Goal: Information Seeking & Learning: Learn about a topic

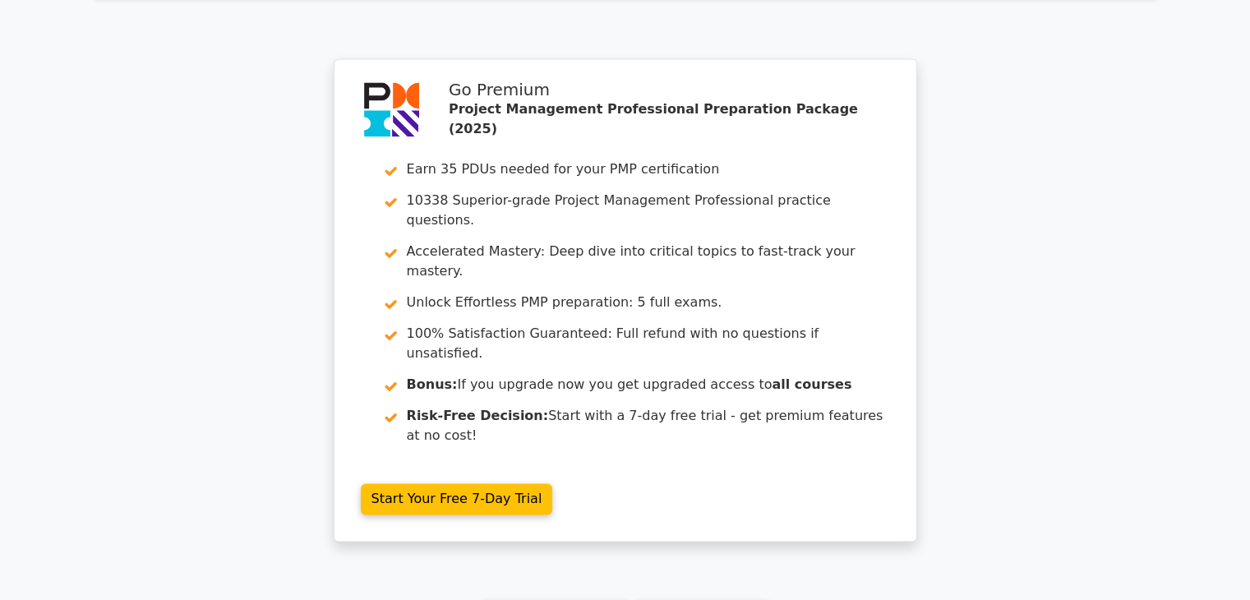
scroll to position [2565, 0]
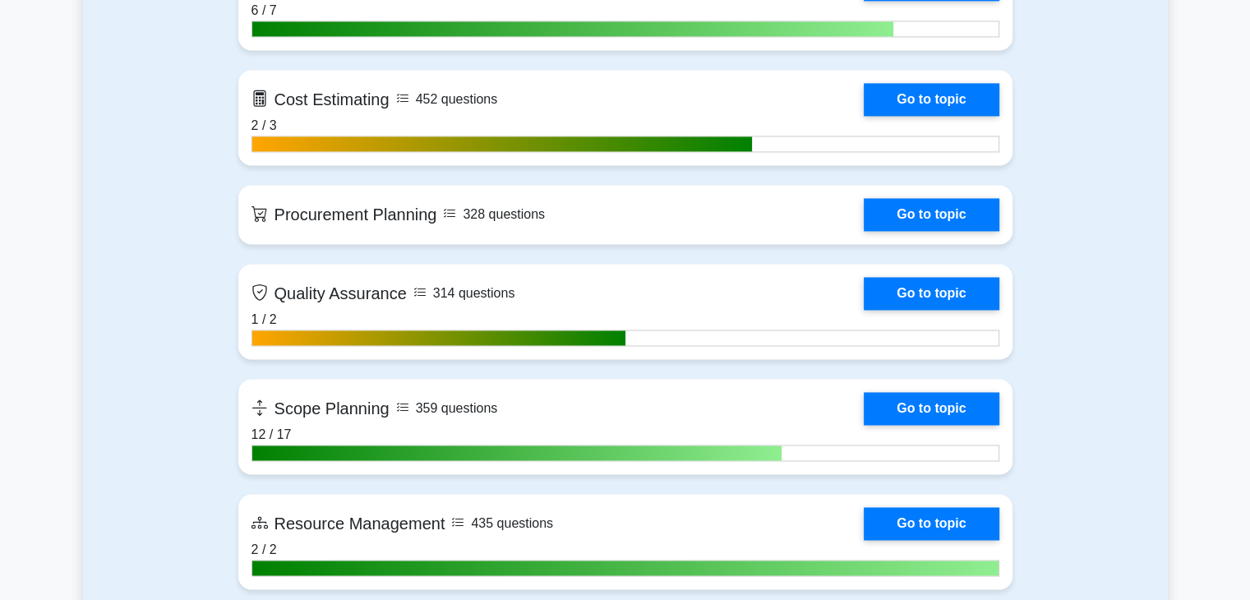
scroll to position [2502, 0]
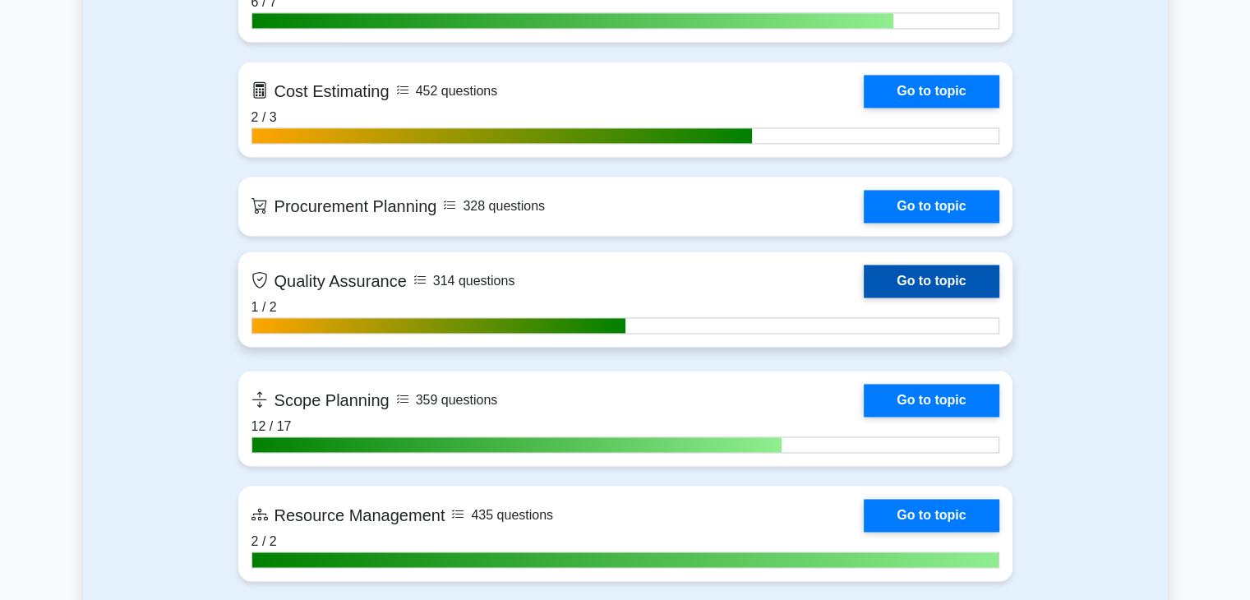
click at [959, 275] on link "Go to topic" at bounding box center [931, 281] width 135 height 33
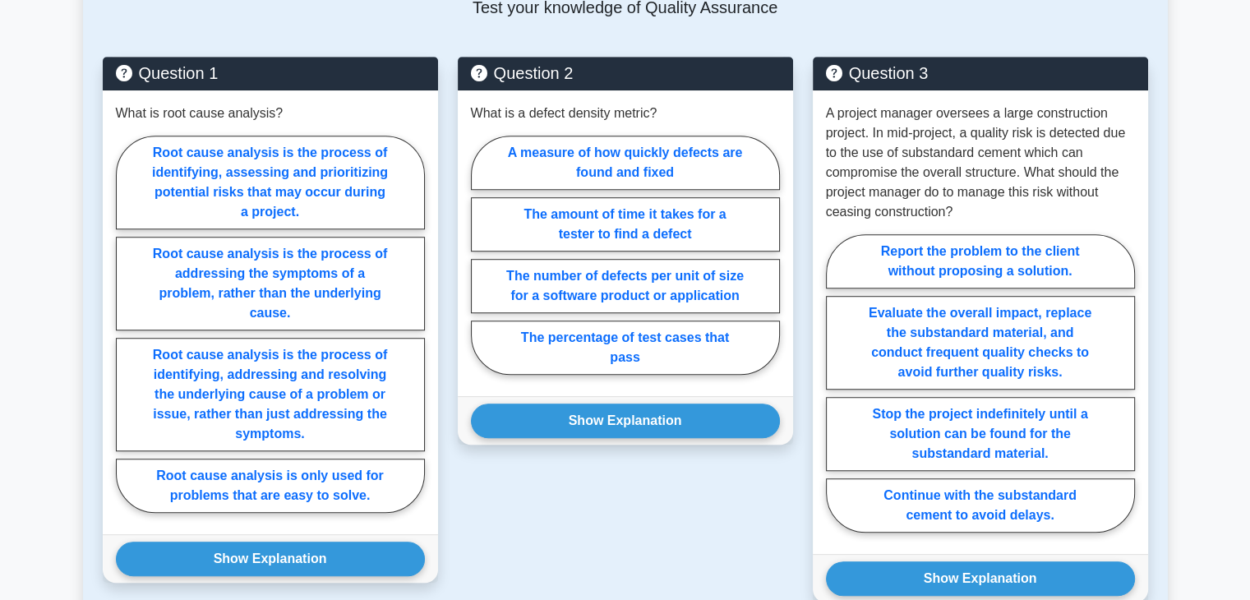
scroll to position [1109, 0]
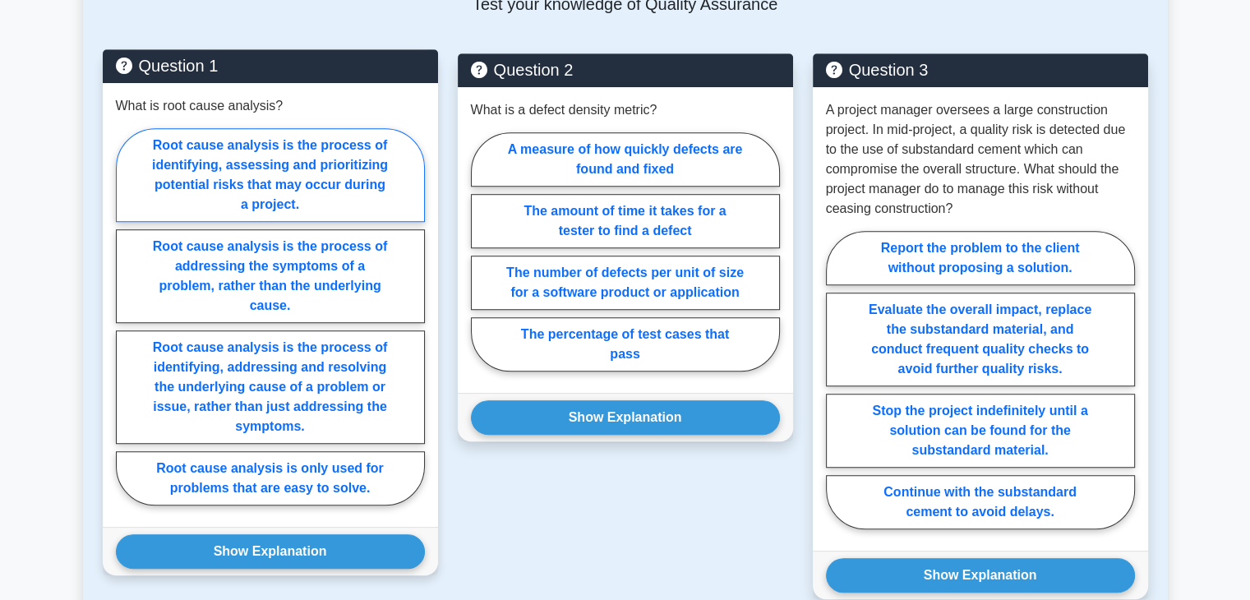
click at [316, 158] on label "Root cause analysis is the process of identifying, assessing and prioritizing p…" at bounding box center [270, 175] width 309 height 94
click at [127, 316] on input "Root cause analysis is the process of identifying, assessing and prioritizing p…" at bounding box center [121, 321] width 11 height 11
radio input "true"
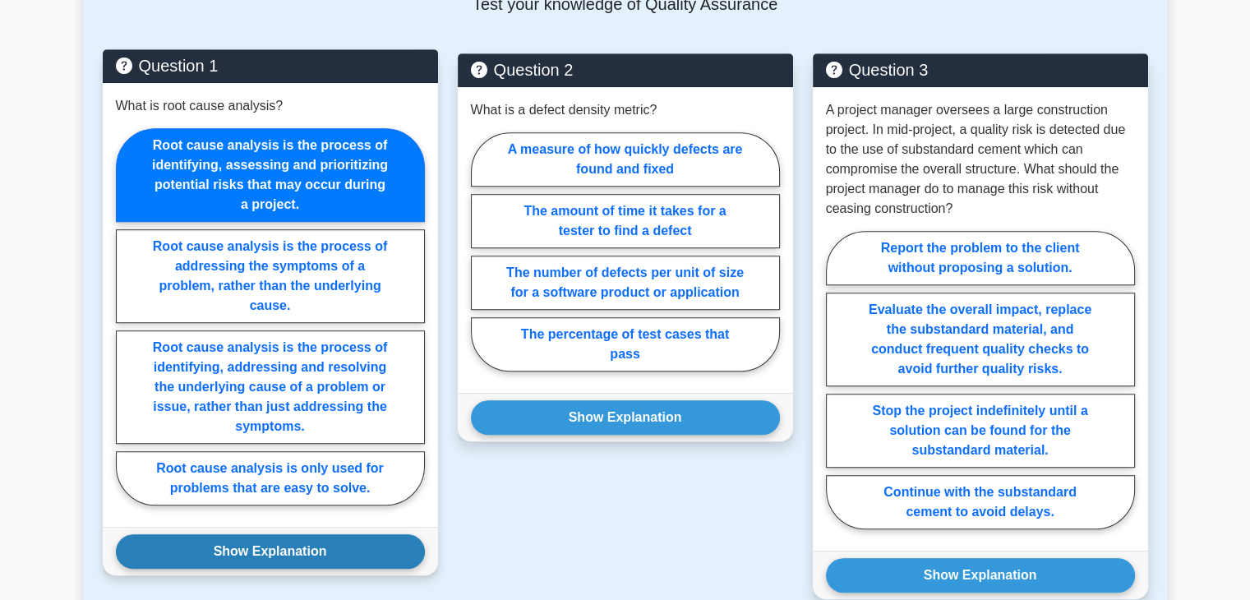
click at [336, 534] on button "Show Explanation" at bounding box center [270, 551] width 309 height 35
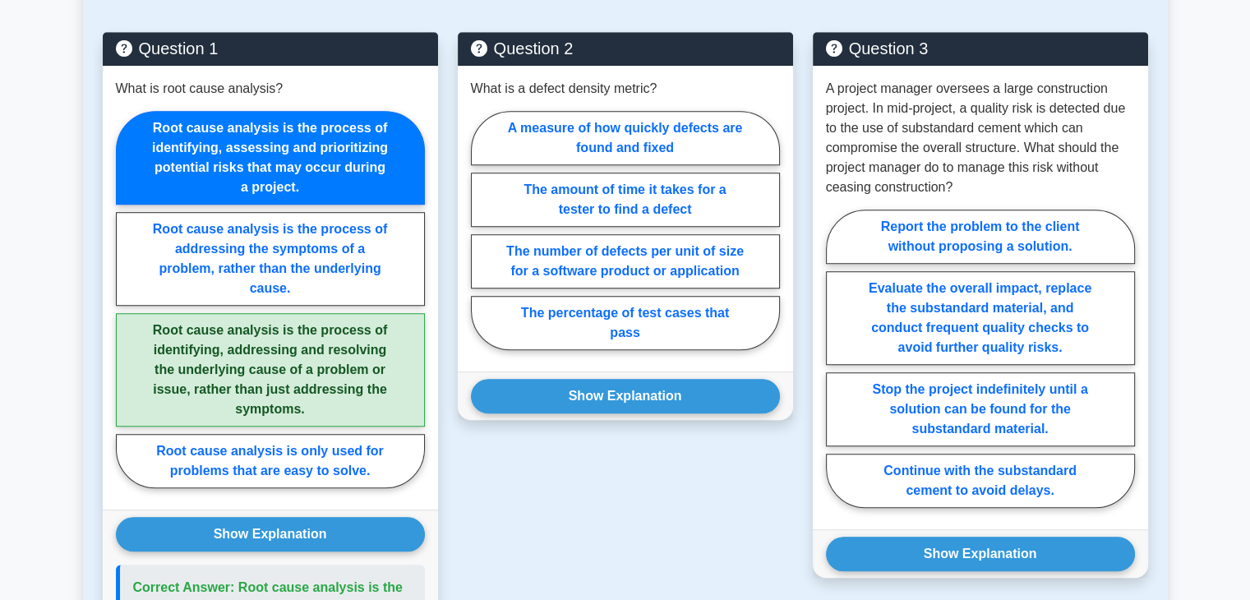
scroll to position [1128, 0]
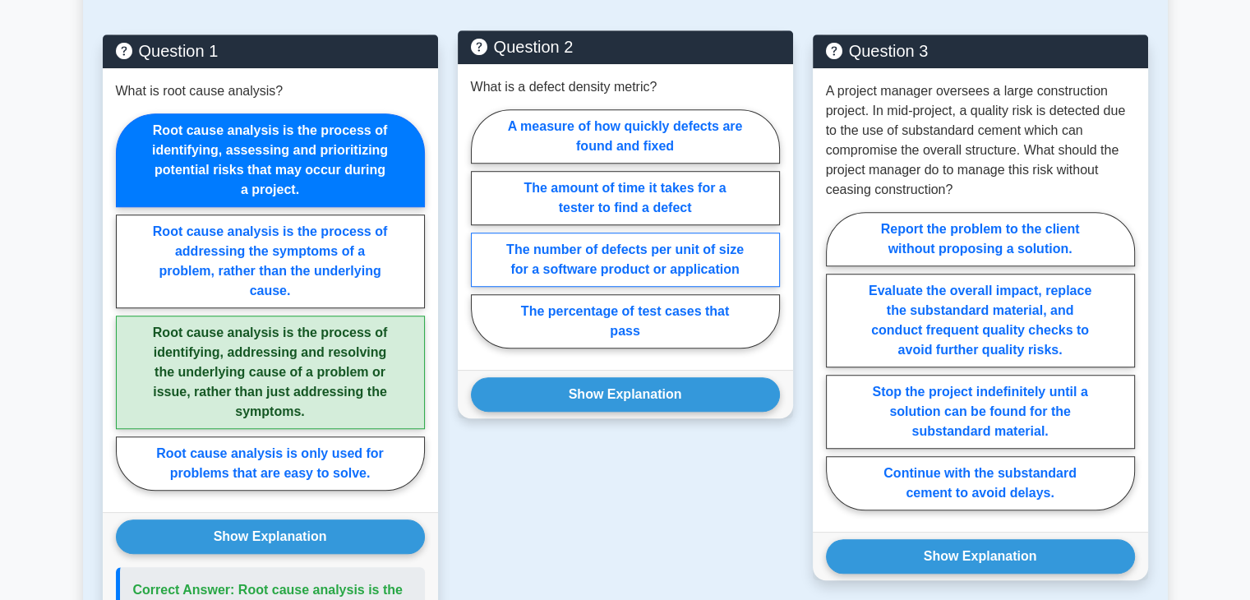
click at [668, 238] on label "The number of defects per unit of size for a software product or application" at bounding box center [625, 260] width 309 height 54
click at [482, 238] on input "The number of defects per unit of size for a software product or application" at bounding box center [476, 234] width 11 height 11
radio input "true"
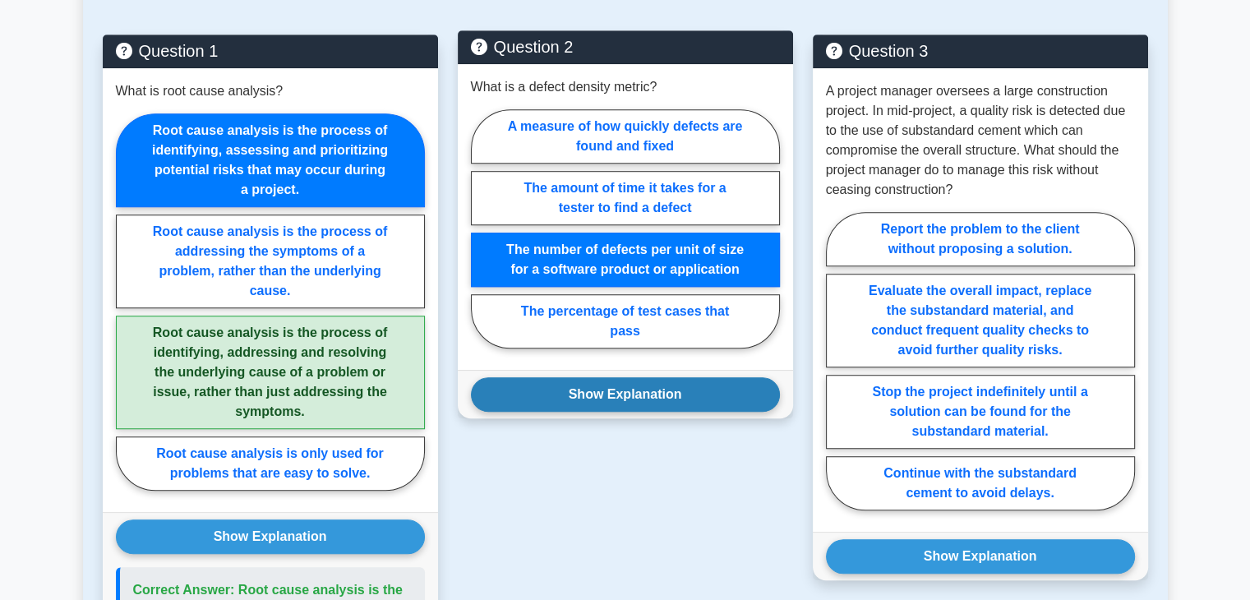
click at [681, 377] on button "Show Explanation" at bounding box center [625, 394] width 309 height 35
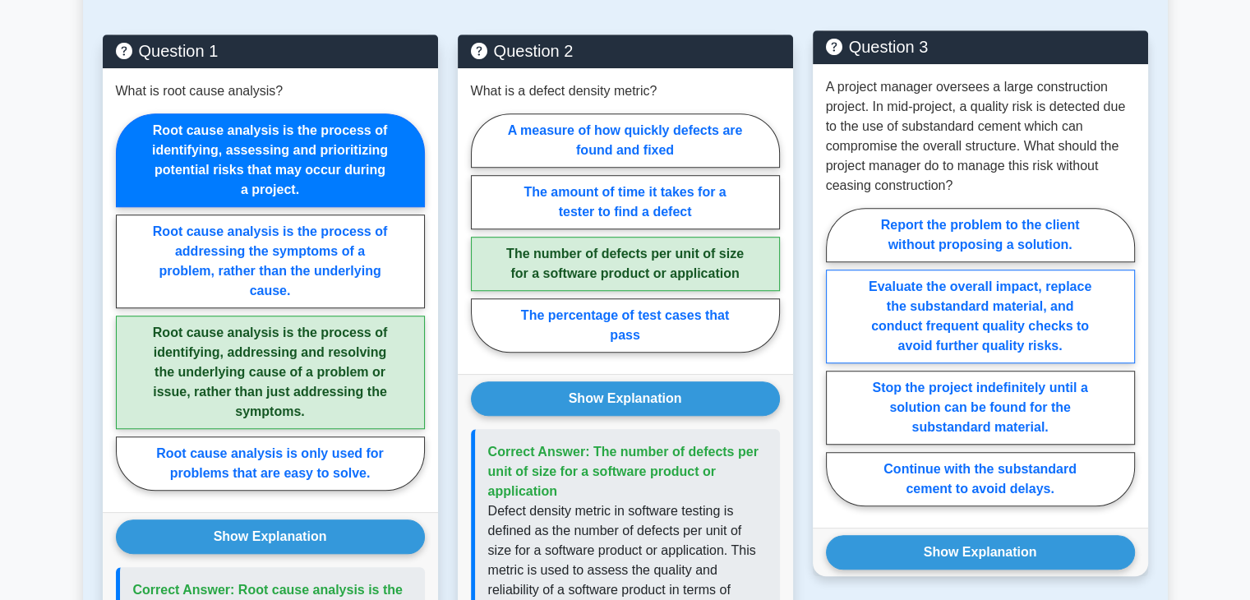
click at [1055, 281] on label "Evaluate the overall impact, replace the substandard material, and conduct freq…" at bounding box center [980, 317] width 309 height 94
click at [837, 357] on input "Evaluate the overall impact, replace the substandard material, and conduct freq…" at bounding box center [831, 362] width 11 height 11
radio input "true"
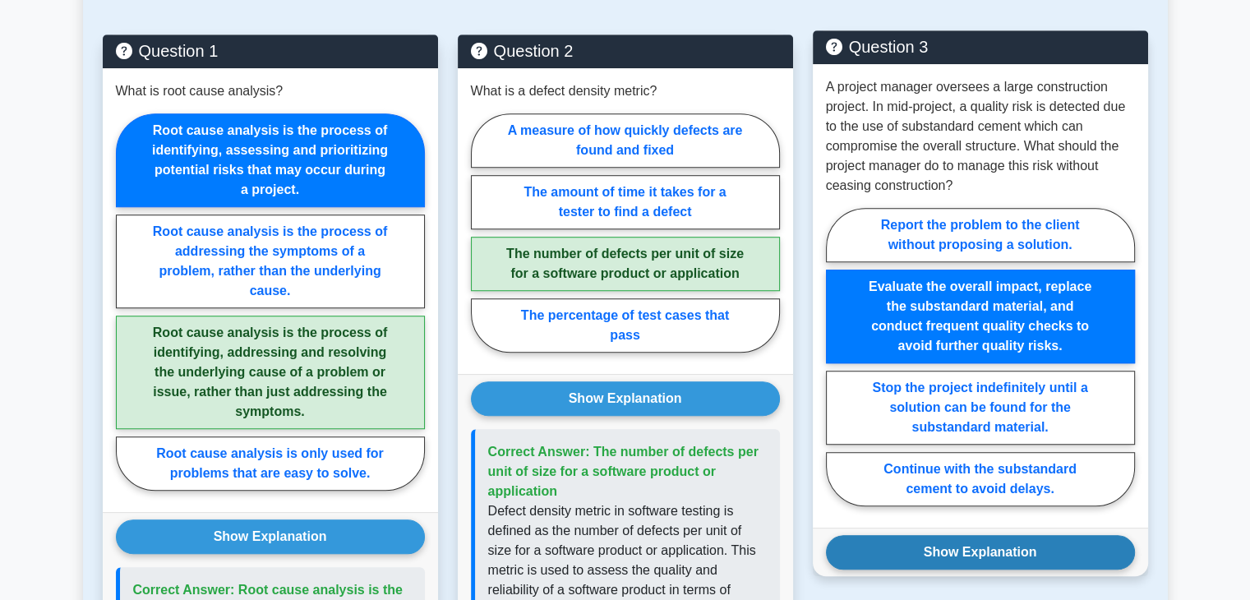
click at [1019, 535] on button "Show Explanation" at bounding box center [980, 552] width 309 height 35
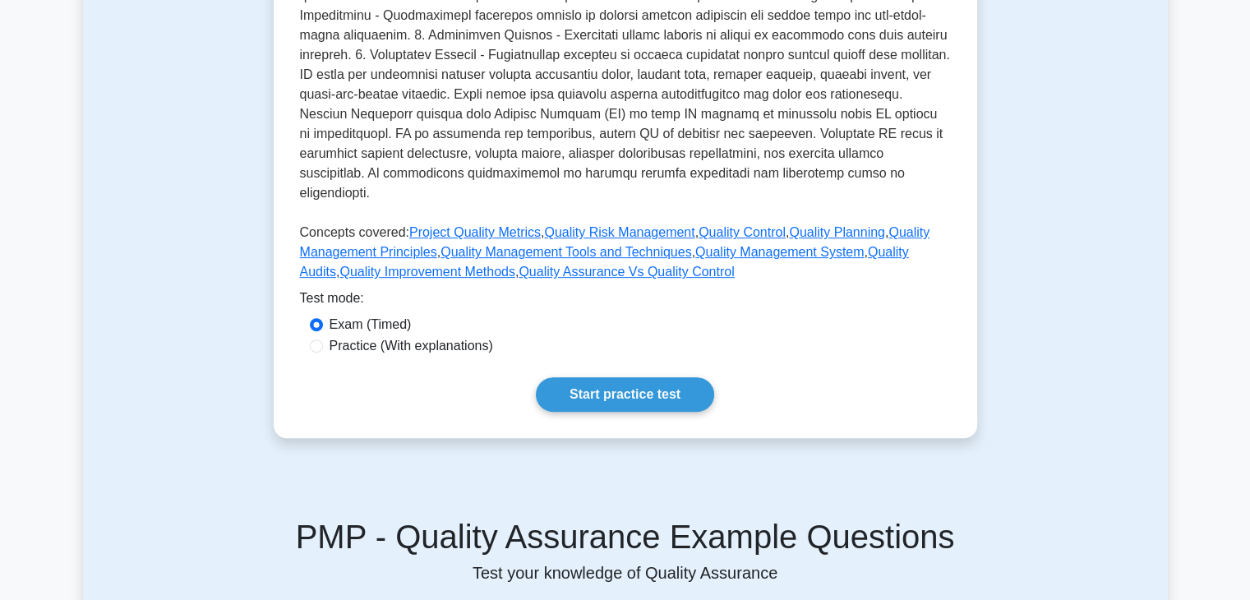
scroll to position [543, 0]
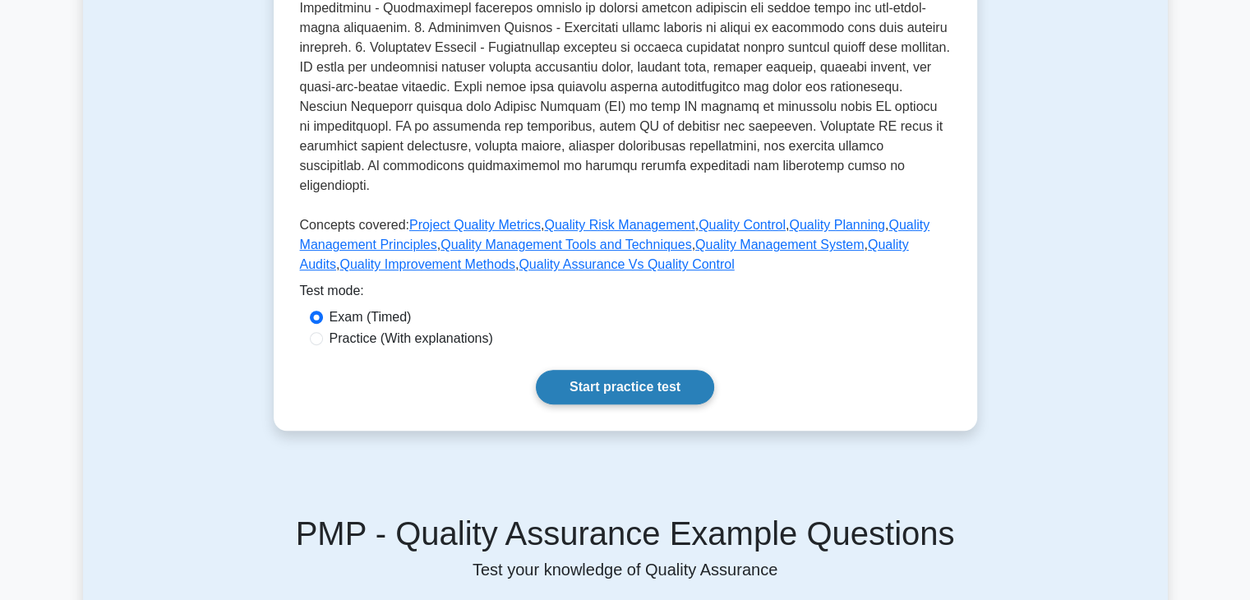
click at [615, 370] on link "Start practice test" at bounding box center [625, 387] width 178 height 35
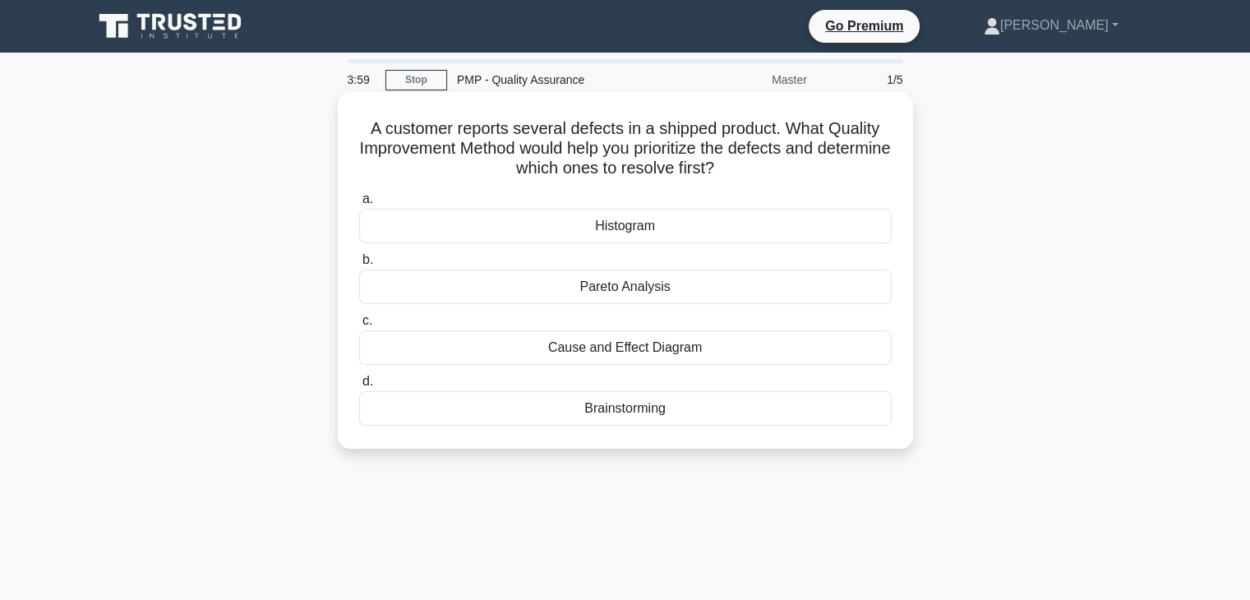
click at [643, 293] on div "Pareto Analysis" at bounding box center [625, 287] width 533 height 35
click at [359, 266] on input "b. Pareto Analysis" at bounding box center [359, 260] width 0 height 11
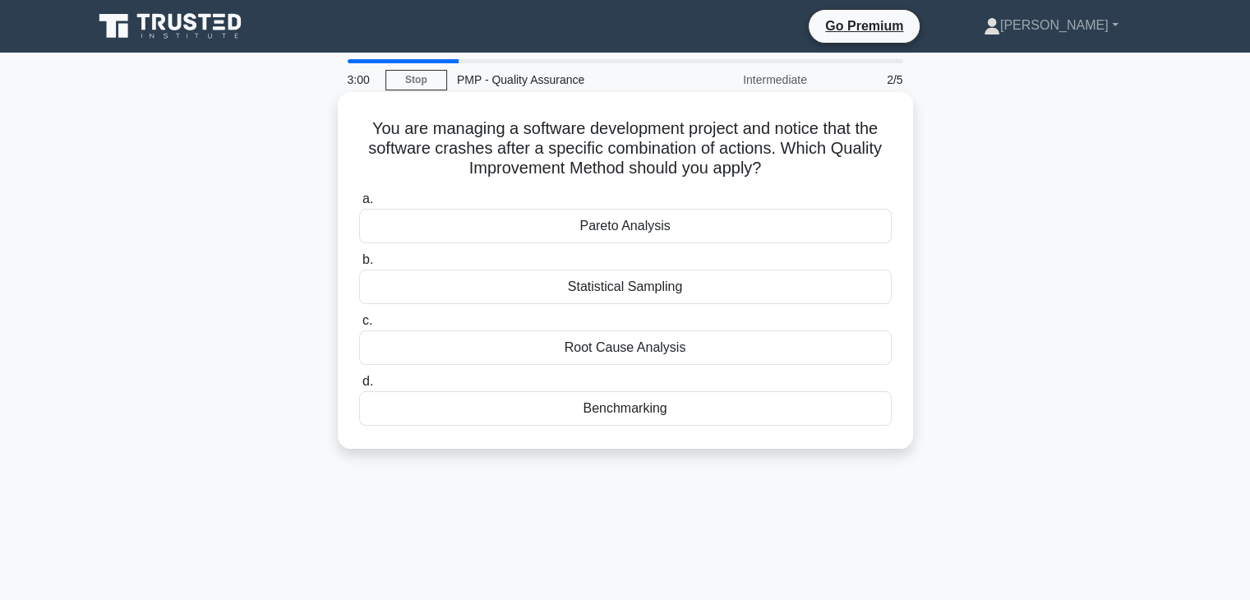
click at [645, 349] on div "Root Cause Analysis" at bounding box center [625, 347] width 533 height 35
click at [359, 326] on input "c. Root Cause Analysis" at bounding box center [359, 321] width 0 height 11
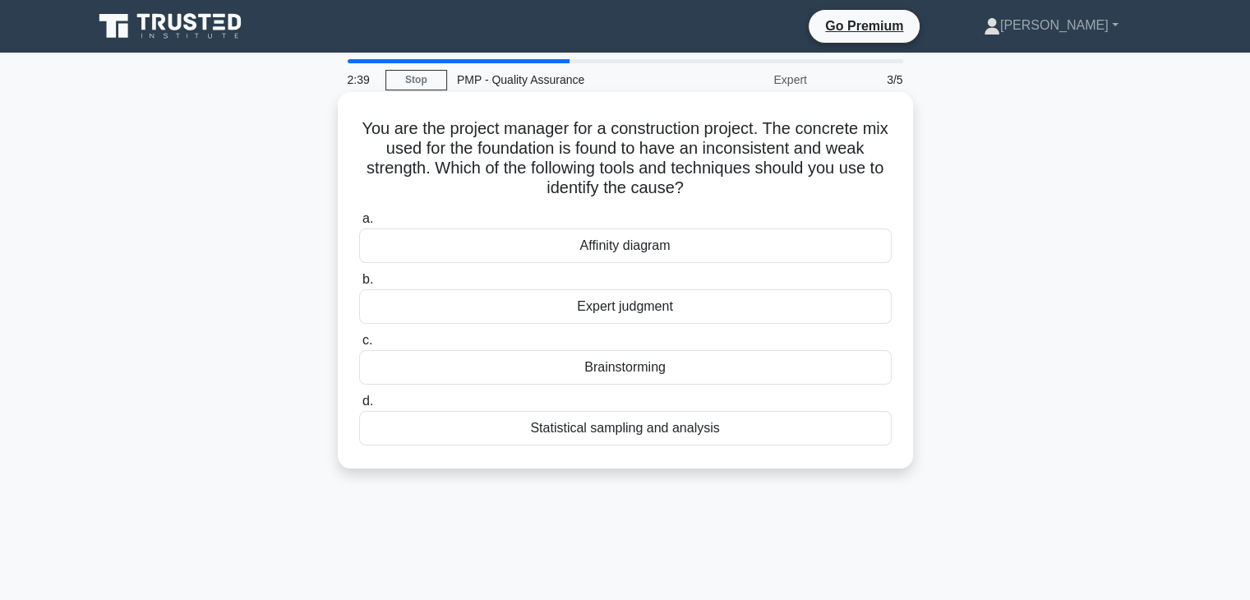
click at [726, 432] on div "Statistical sampling and analysis" at bounding box center [625, 428] width 533 height 35
click at [359, 407] on input "d. Statistical sampling and analysis" at bounding box center [359, 401] width 0 height 11
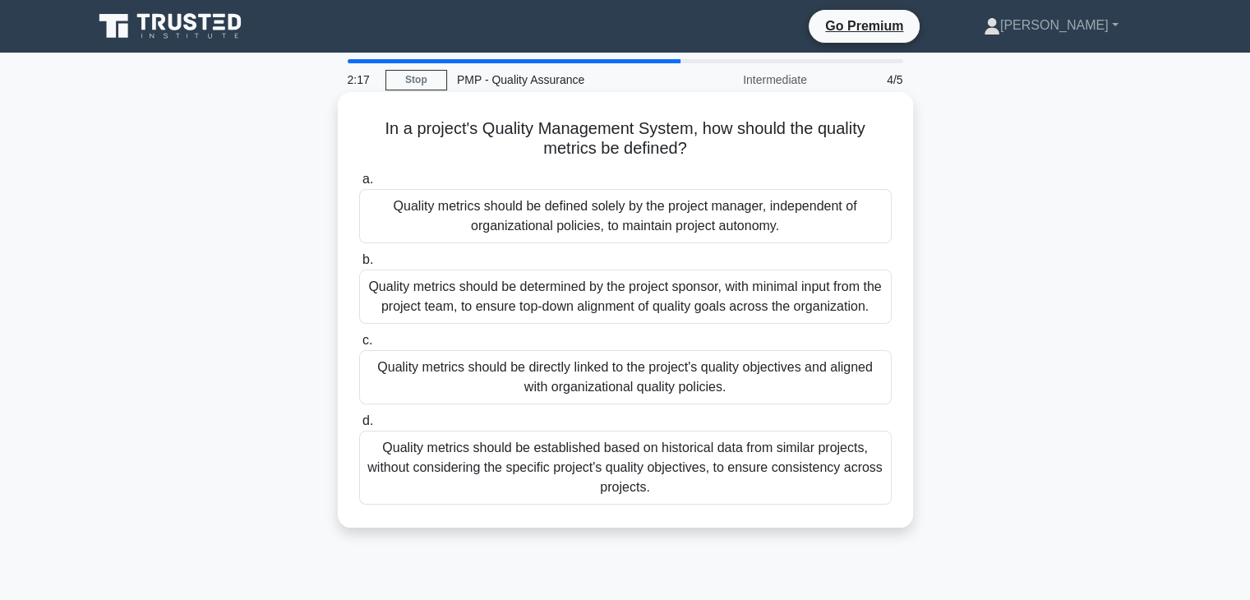
click at [796, 392] on div "Quality metrics should be directly linked to the project's quality objectives a…" at bounding box center [625, 377] width 533 height 54
click at [359, 346] on input "c. Quality metrics should be directly linked to the project's quality objective…" at bounding box center [359, 340] width 0 height 11
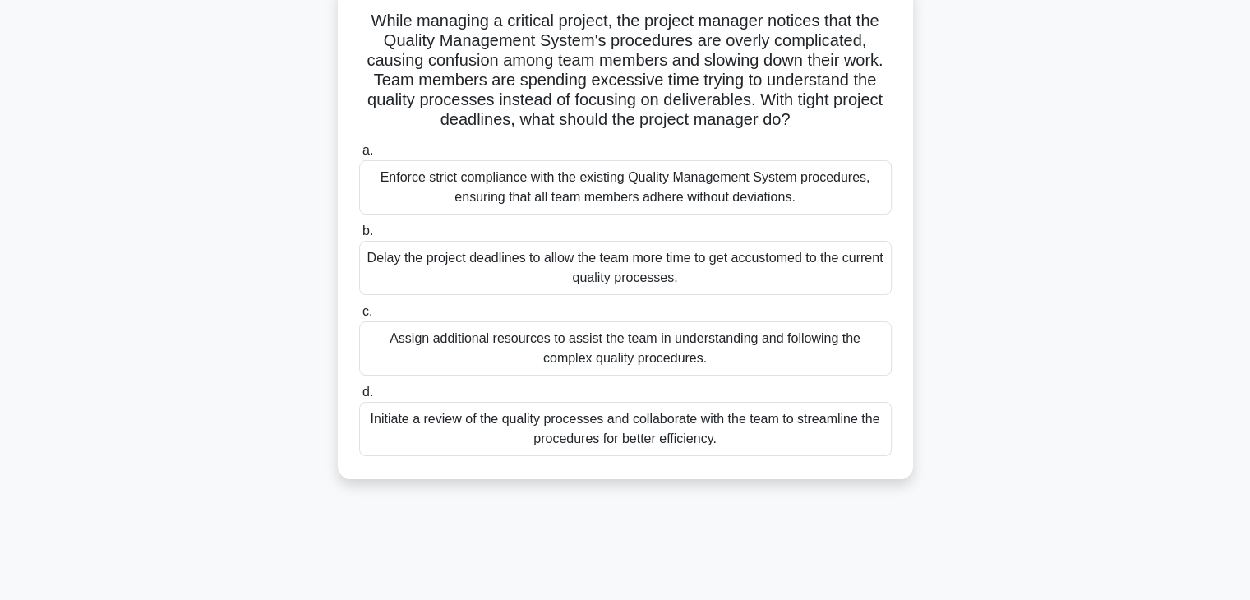
scroll to position [112, 0]
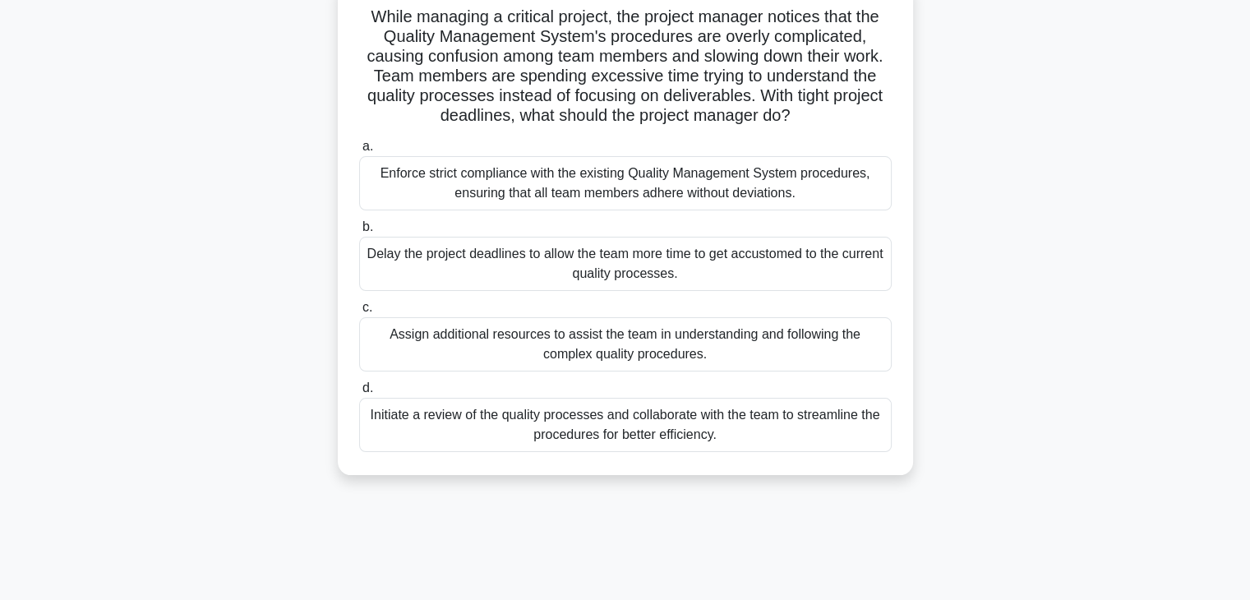
click at [697, 428] on div "Initiate a review of the quality processes and collaborate with the team to str…" at bounding box center [625, 425] width 533 height 54
click at [359, 394] on input "d. Initiate a review of the quality processes and collaborate with the team to …" at bounding box center [359, 388] width 0 height 11
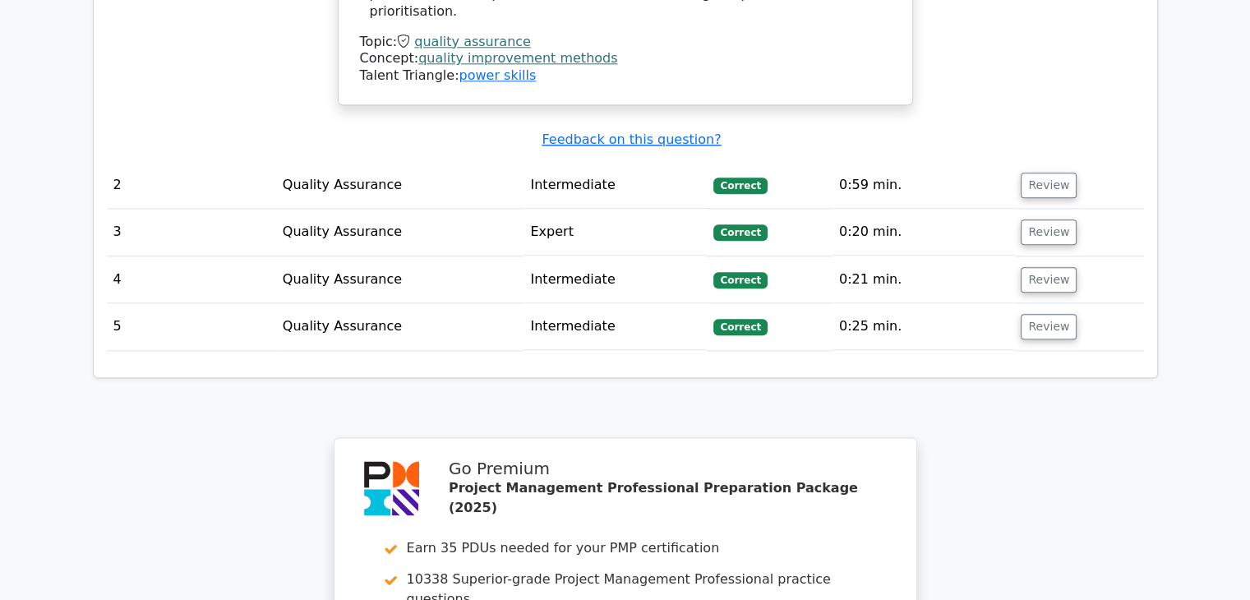
scroll to position [1924, 0]
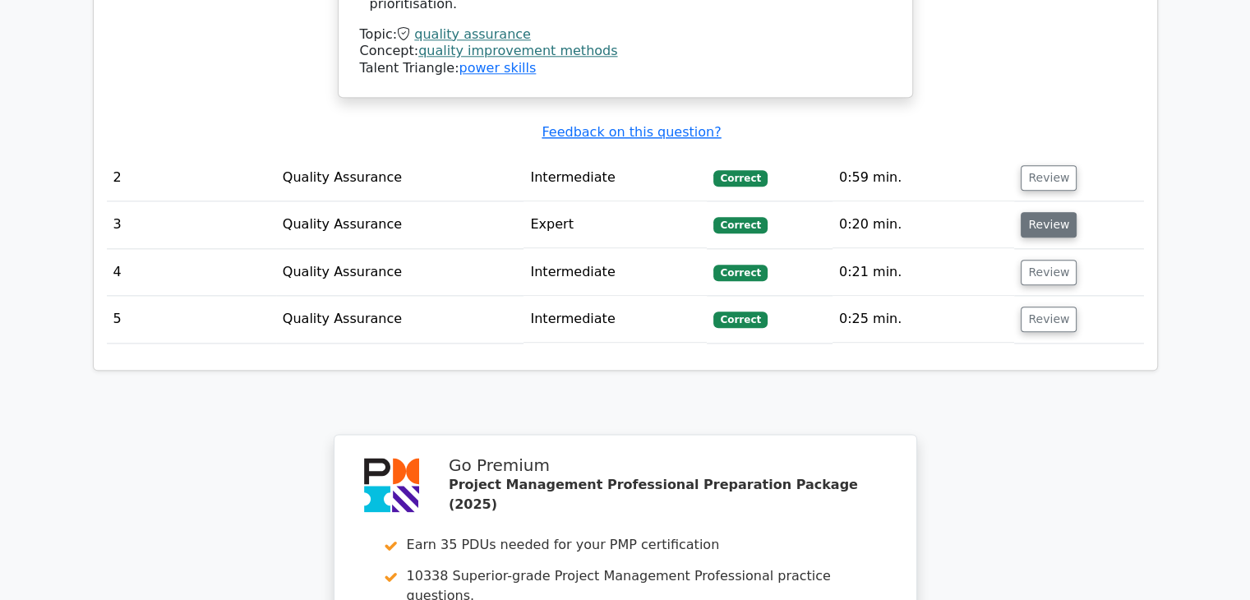
click at [1032, 212] on button "Review" at bounding box center [1049, 224] width 56 height 25
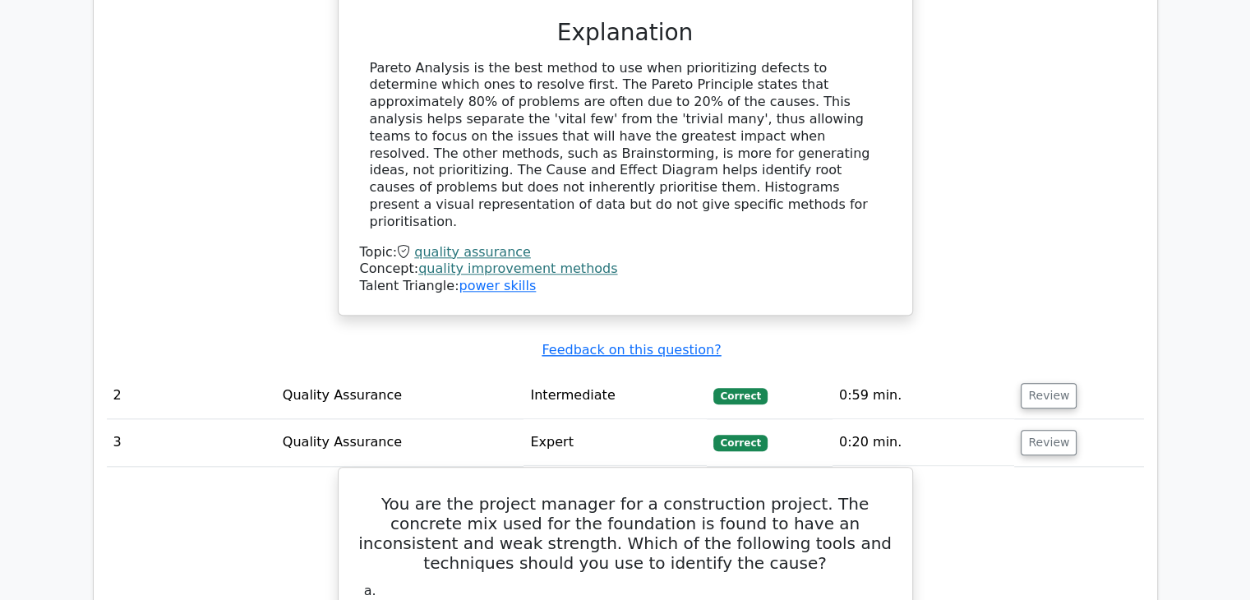
scroll to position [1703, 0]
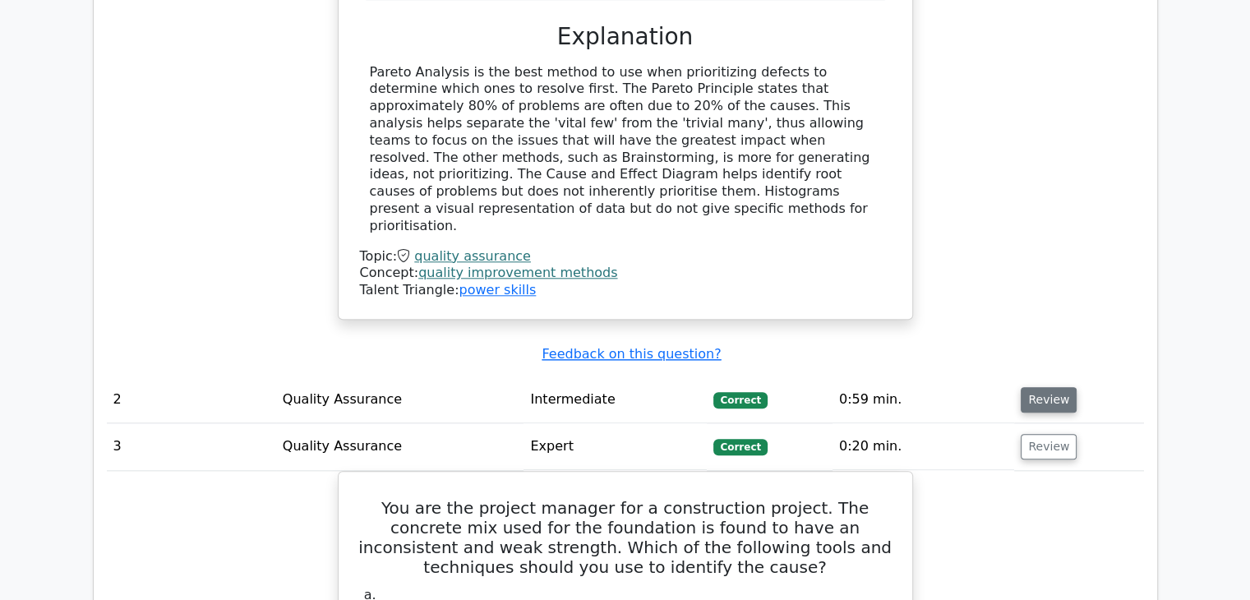
click at [1031, 387] on button "Review" at bounding box center [1049, 399] width 56 height 25
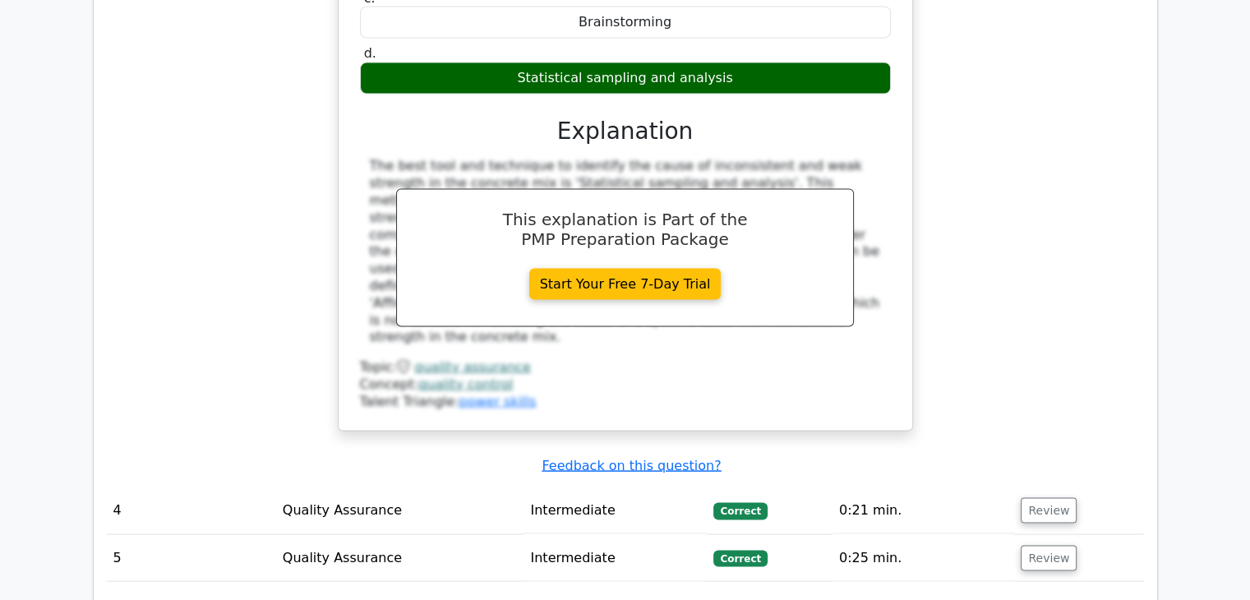
scroll to position [3152, 0]
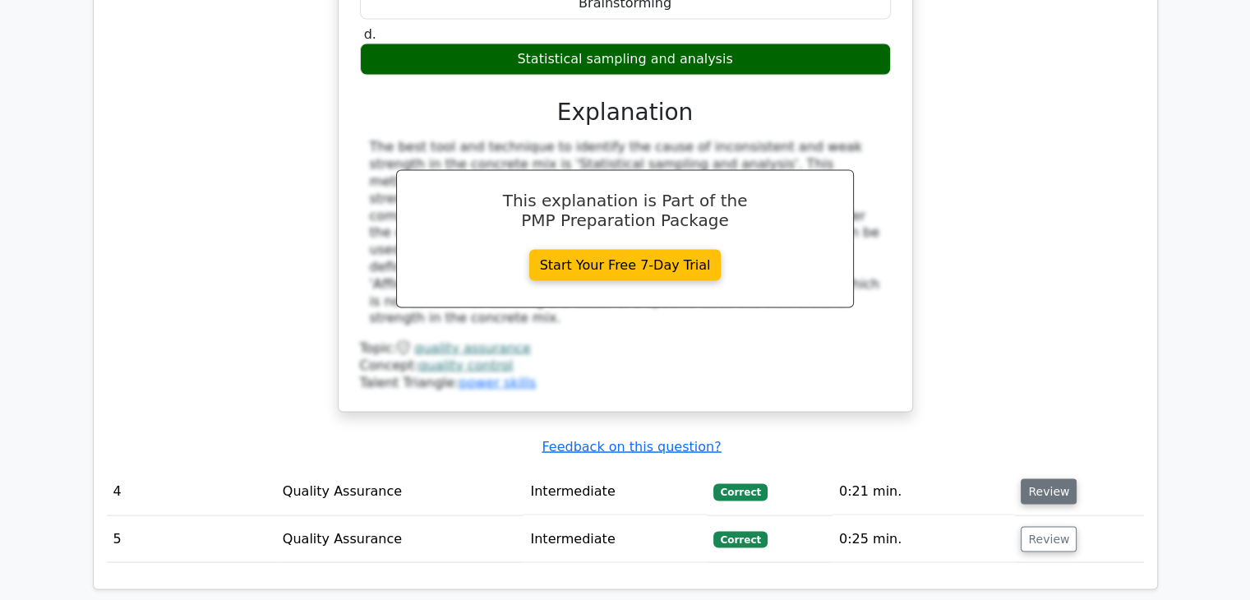
click at [1059, 479] on button "Review" at bounding box center [1049, 491] width 56 height 25
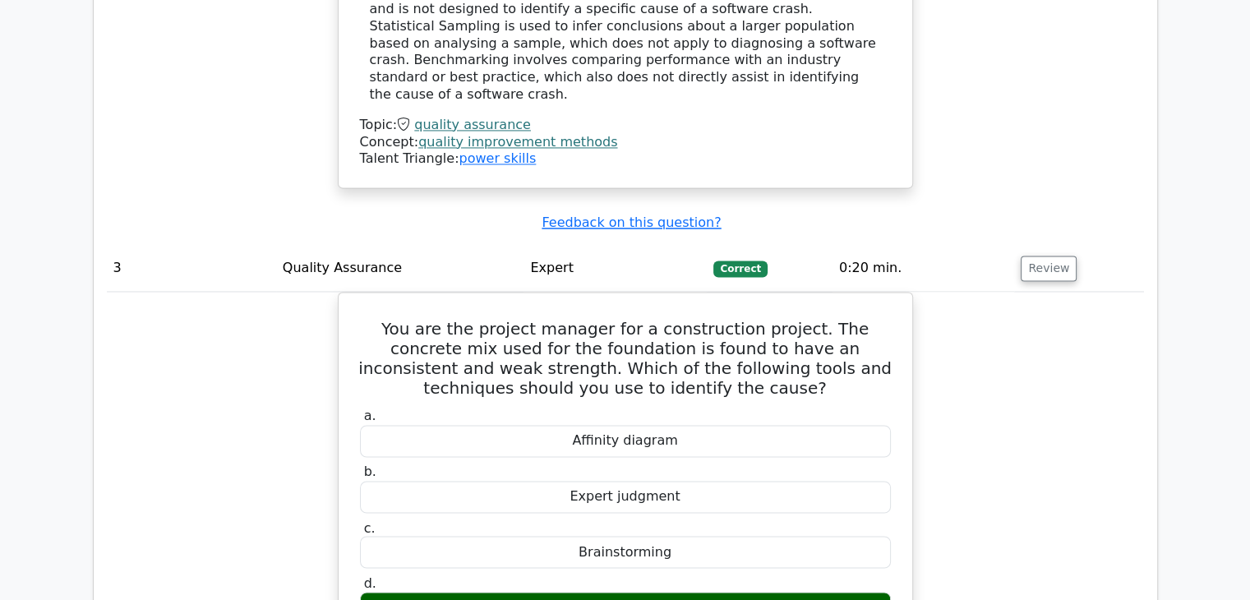
scroll to position [4554, 0]
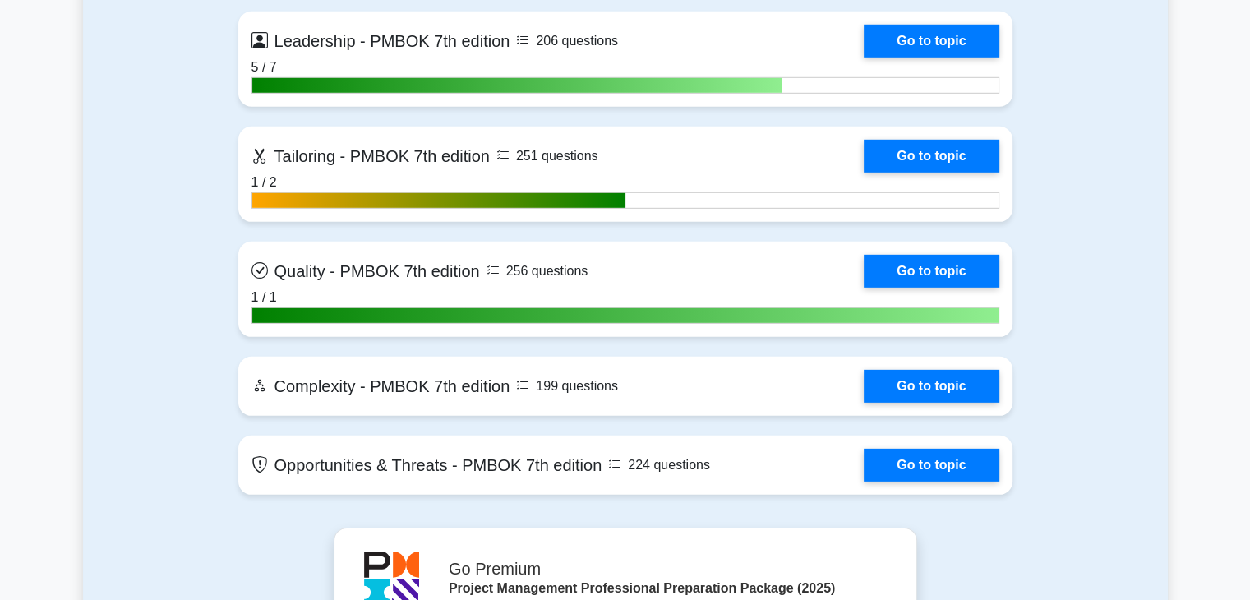
scroll to position [4929, 0]
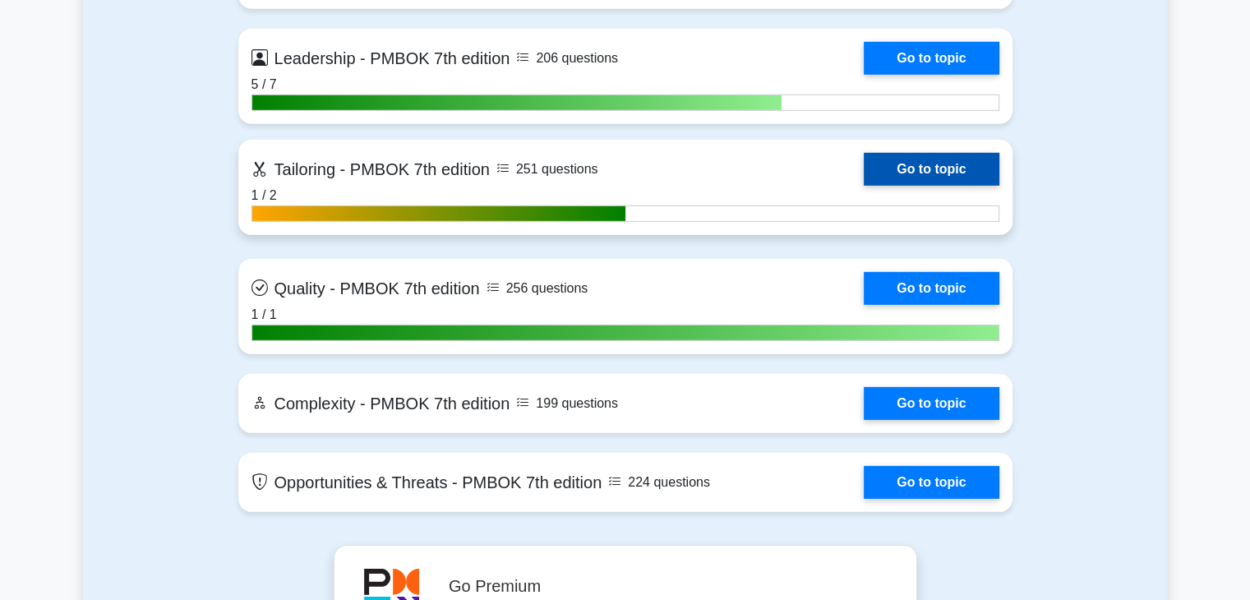
click at [895, 166] on link "Go to topic" at bounding box center [931, 169] width 135 height 33
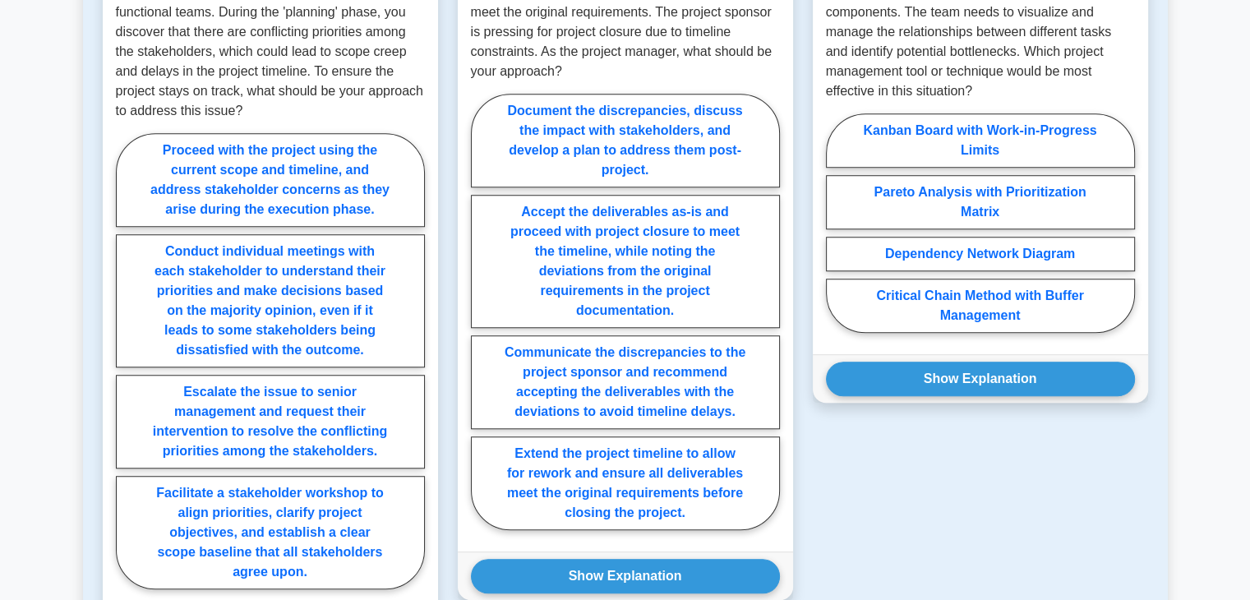
scroll to position [1292, 0]
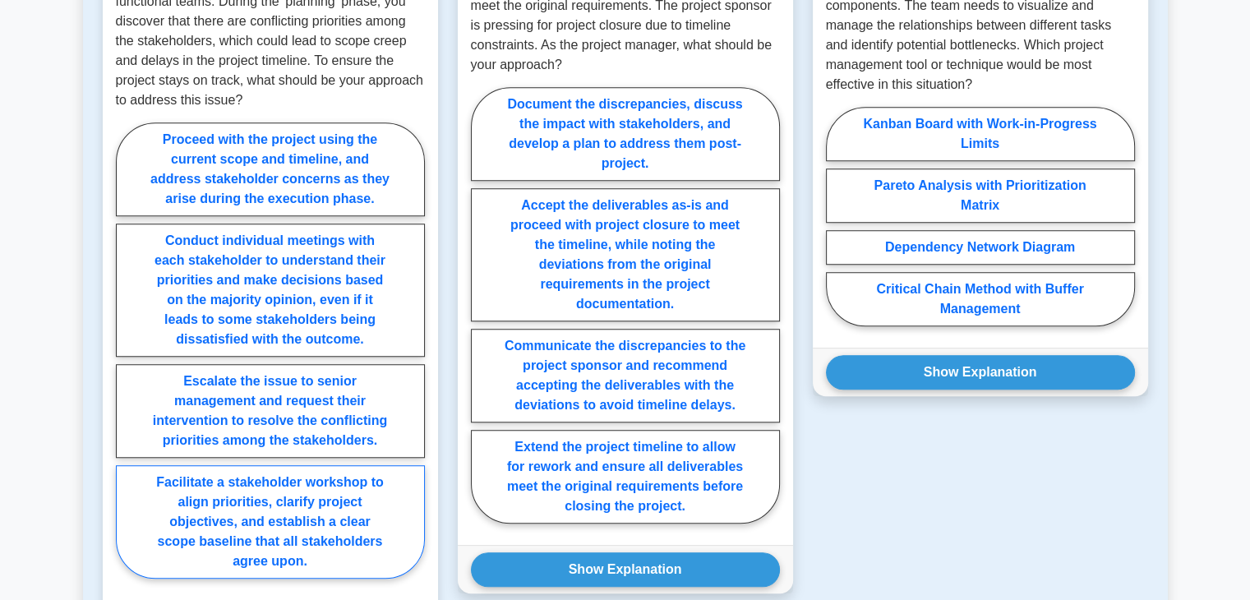
click at [253, 511] on label "Facilitate a stakeholder workshop to align priorities, clarify project objectiv…" at bounding box center [270, 521] width 309 height 113
click at [127, 361] on input "Facilitate a stakeholder workshop to align priorities, clarify project objectiv…" at bounding box center [121, 355] width 11 height 11
radio input "true"
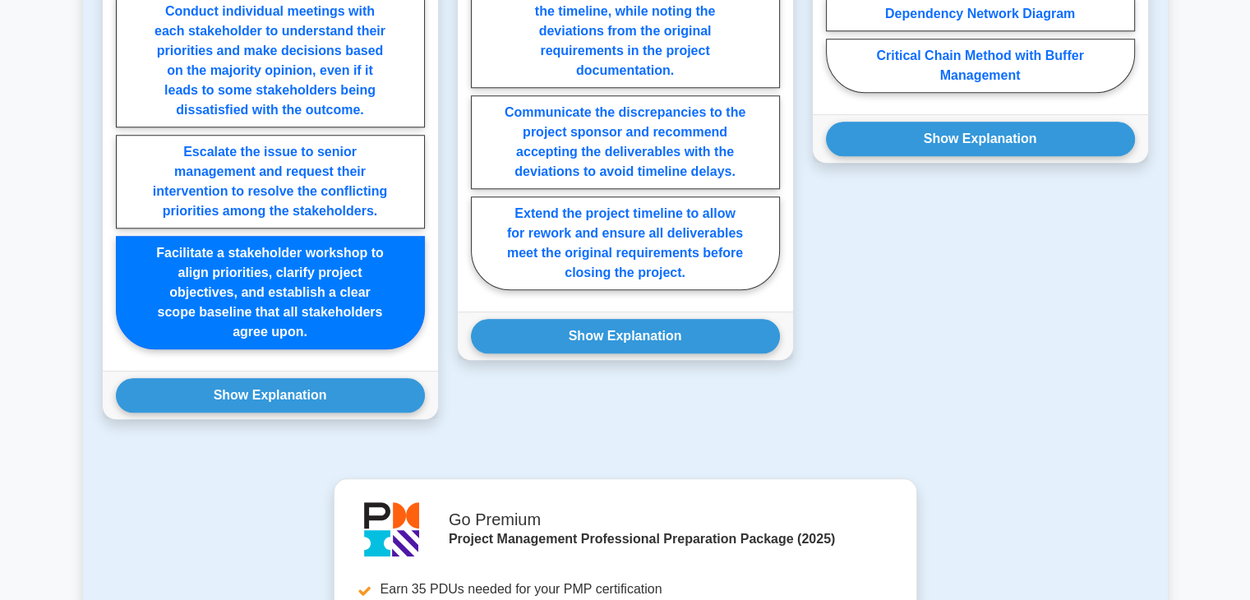
scroll to position [1542, 0]
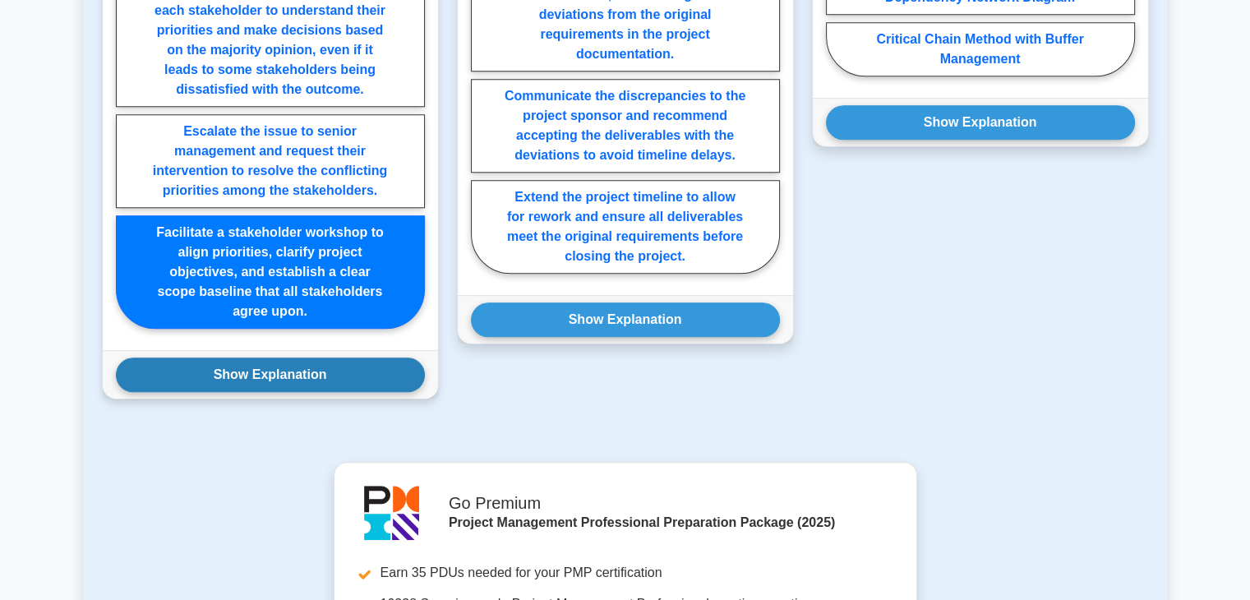
click at [357, 375] on button "Show Explanation" at bounding box center [270, 375] width 309 height 35
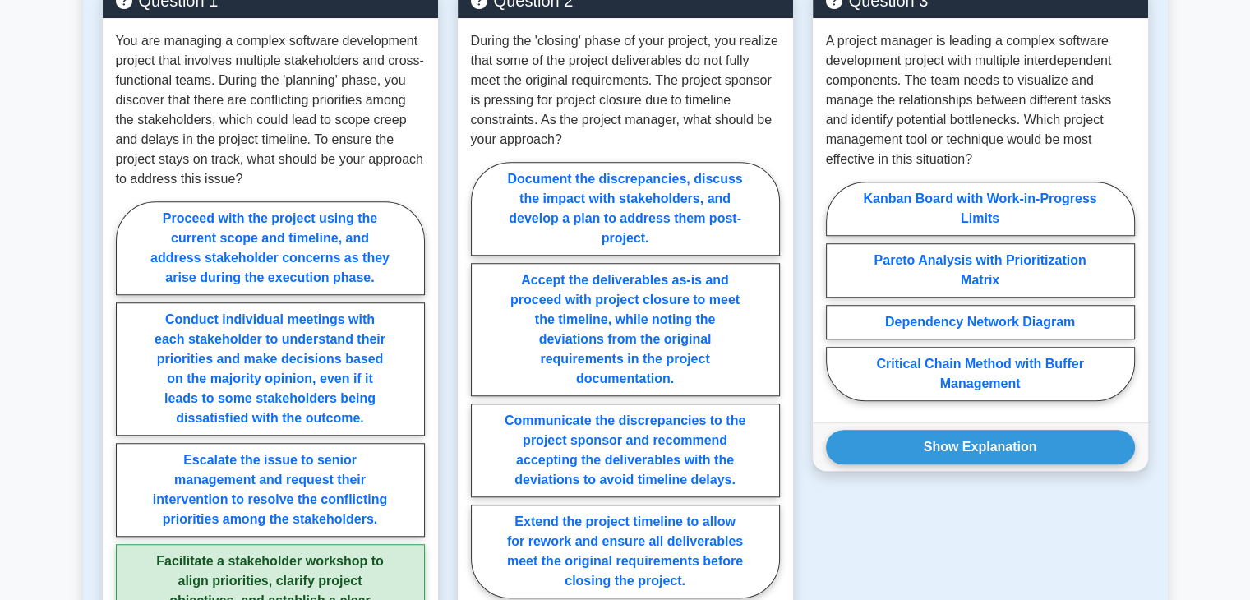
scroll to position [1230, 0]
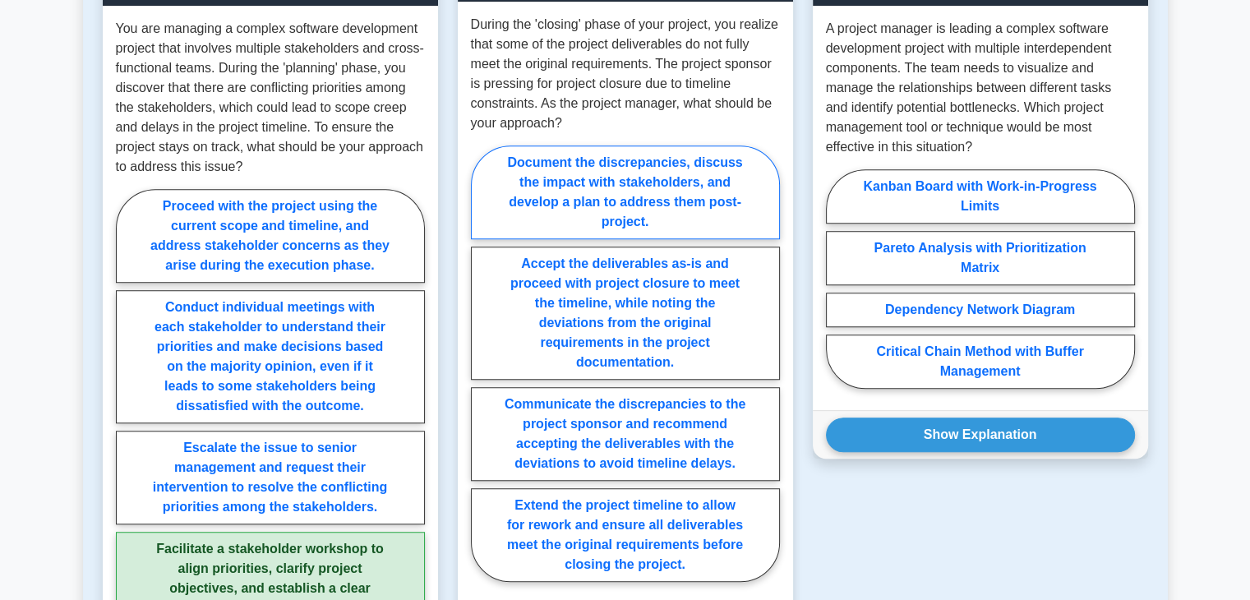
click at [612, 209] on label "Document the discrepancies, discuss the impact with stakeholders, and develop a…" at bounding box center [625, 193] width 309 height 94
click at [482, 363] on input "Document the discrepancies, discuss the impact with stakeholders, and develop a…" at bounding box center [476, 368] width 11 height 11
radio input "true"
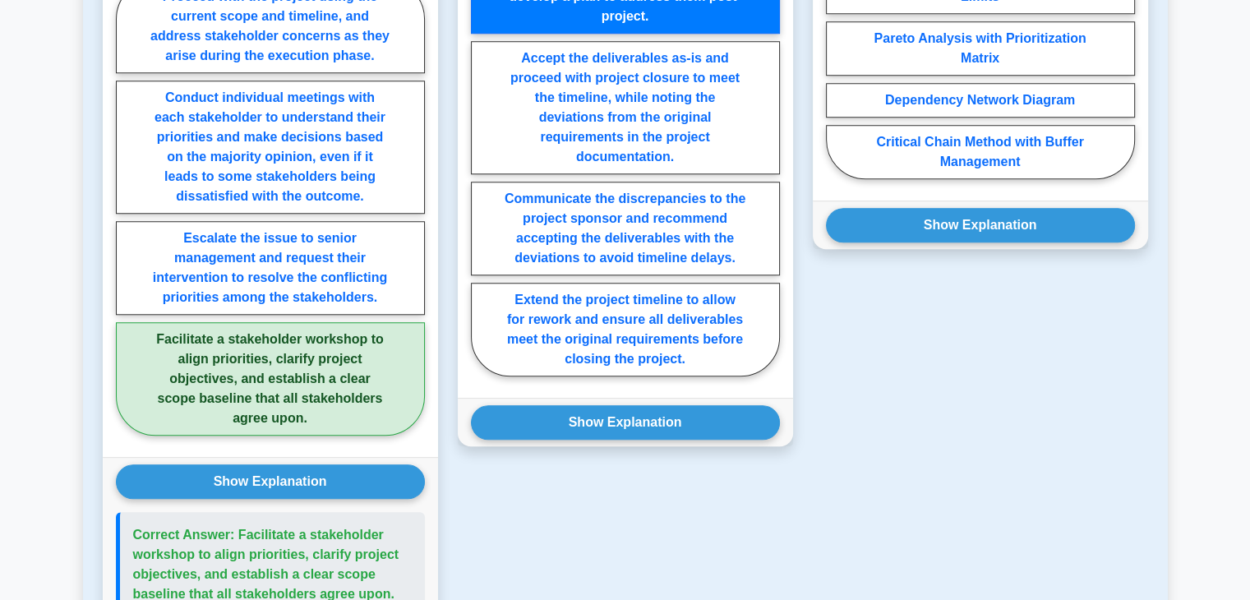
scroll to position [1448, 0]
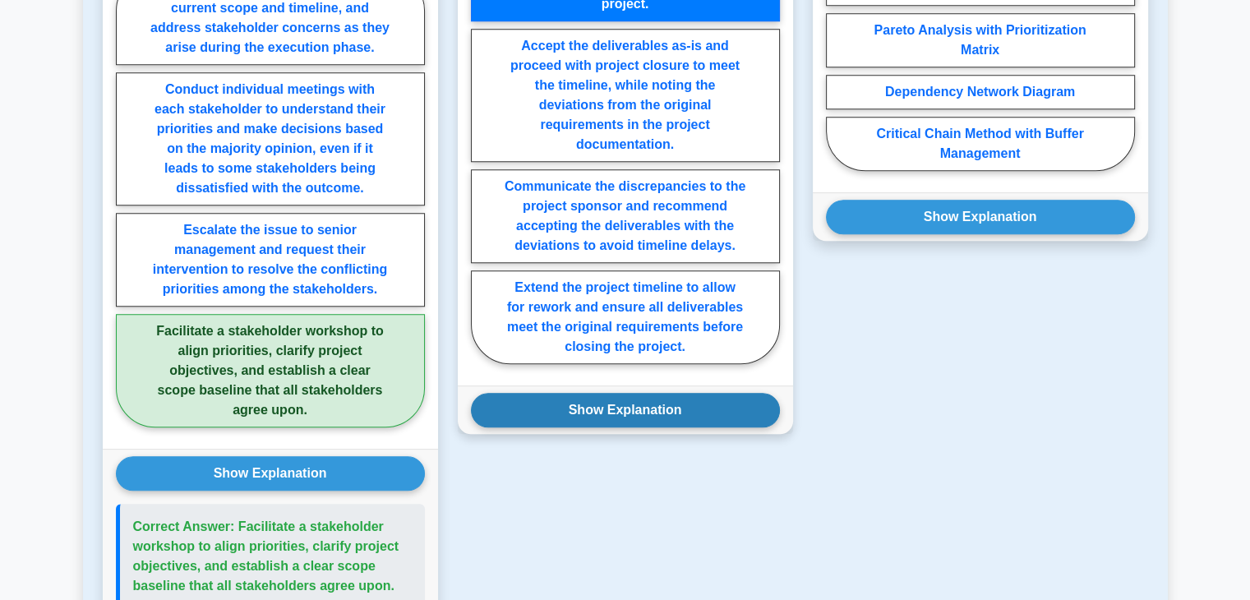
click at [720, 400] on button "Show Explanation" at bounding box center [625, 410] width 309 height 35
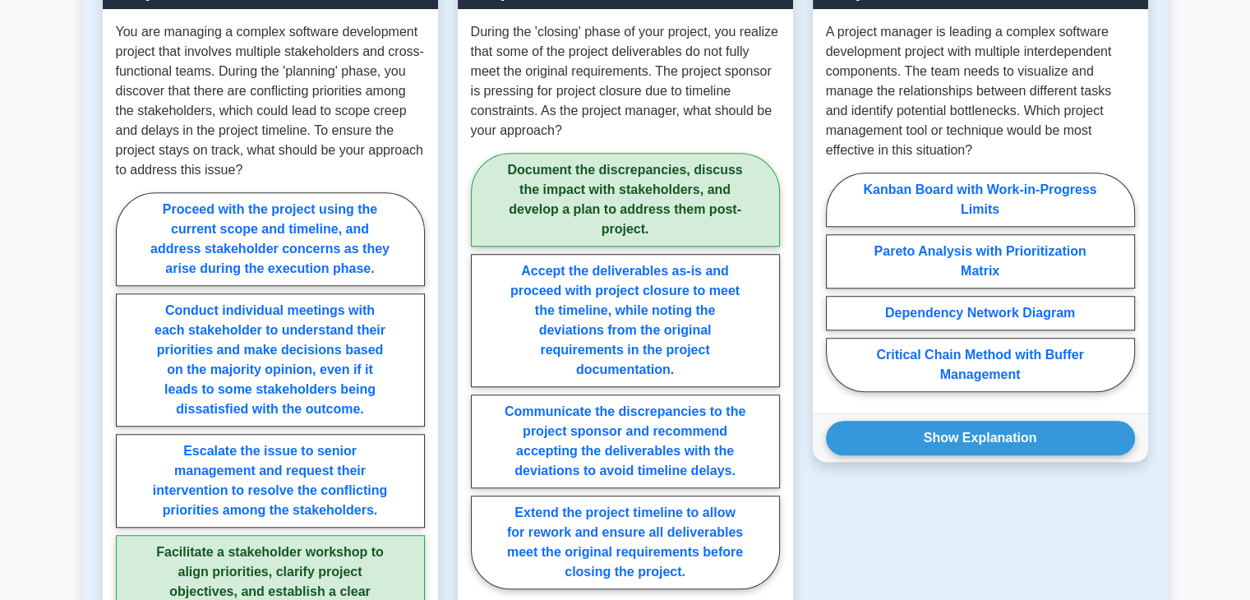
scroll to position [1223, 0]
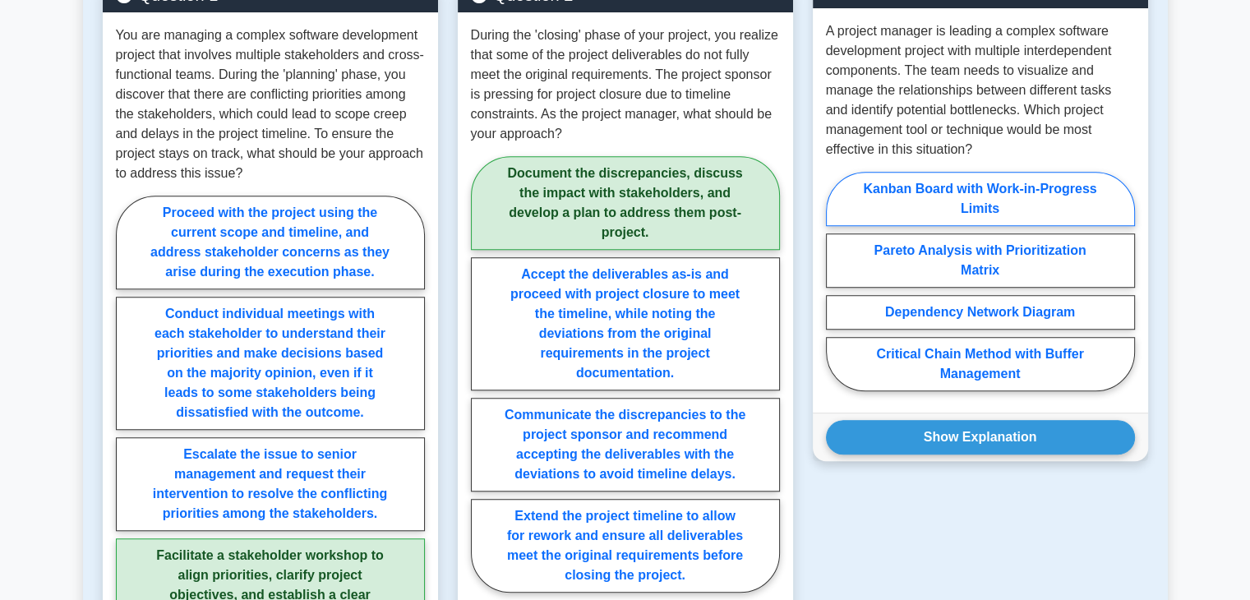
click at [1060, 191] on label "Kanban Board with Work-in-Progress Limits" at bounding box center [980, 199] width 309 height 54
click at [837, 281] on input "Kanban Board with Work-in-Progress Limits" at bounding box center [831, 286] width 11 height 11
radio input "true"
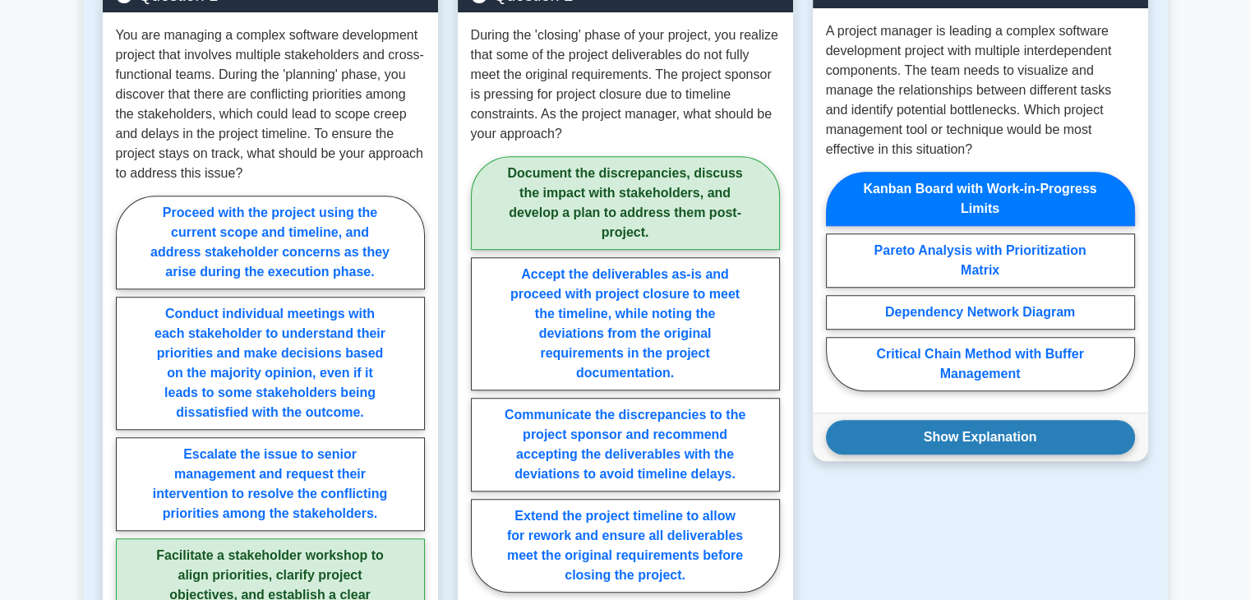
click at [1010, 427] on button "Show Explanation" at bounding box center [980, 437] width 309 height 35
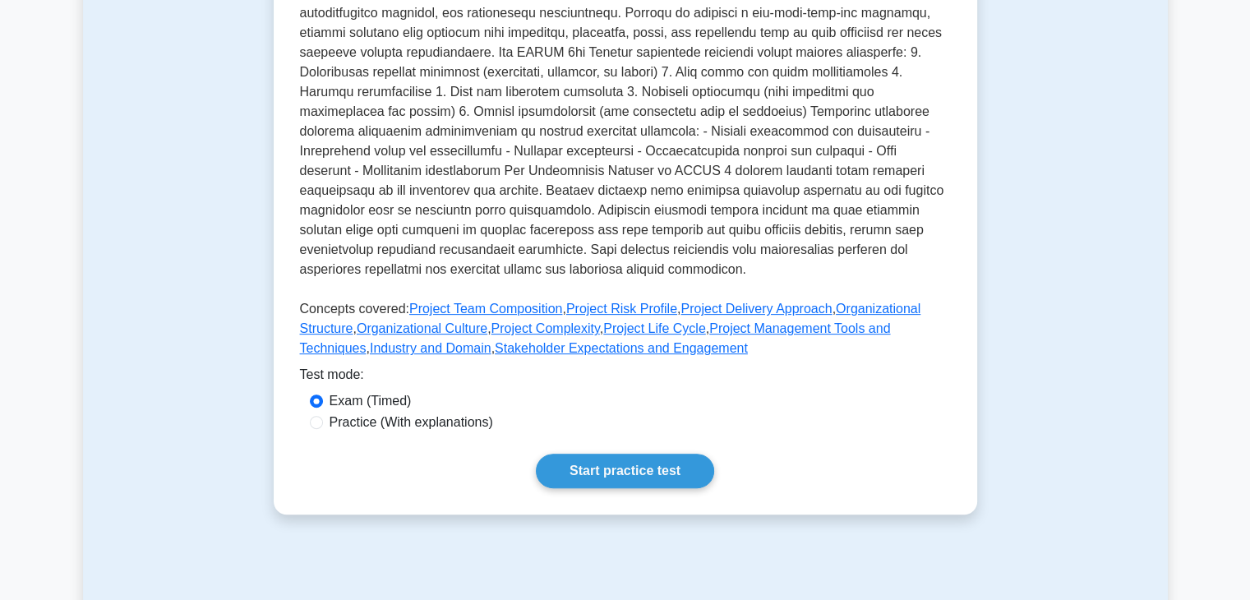
scroll to position [511, 0]
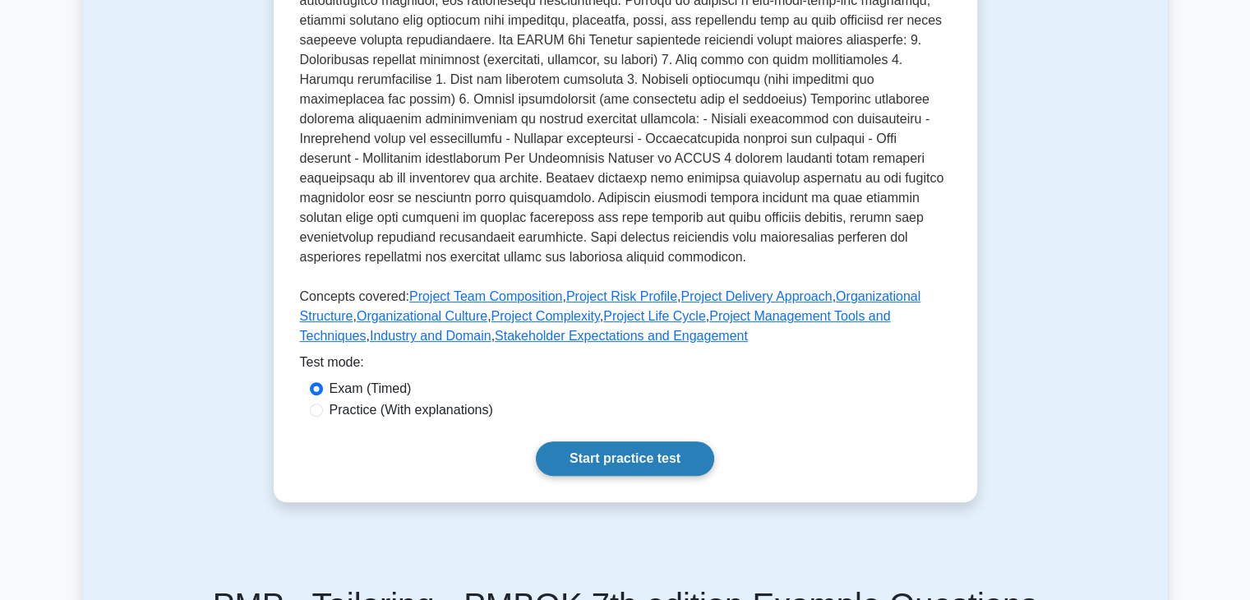
click at [649, 461] on link "Start practice test" at bounding box center [625, 458] width 178 height 35
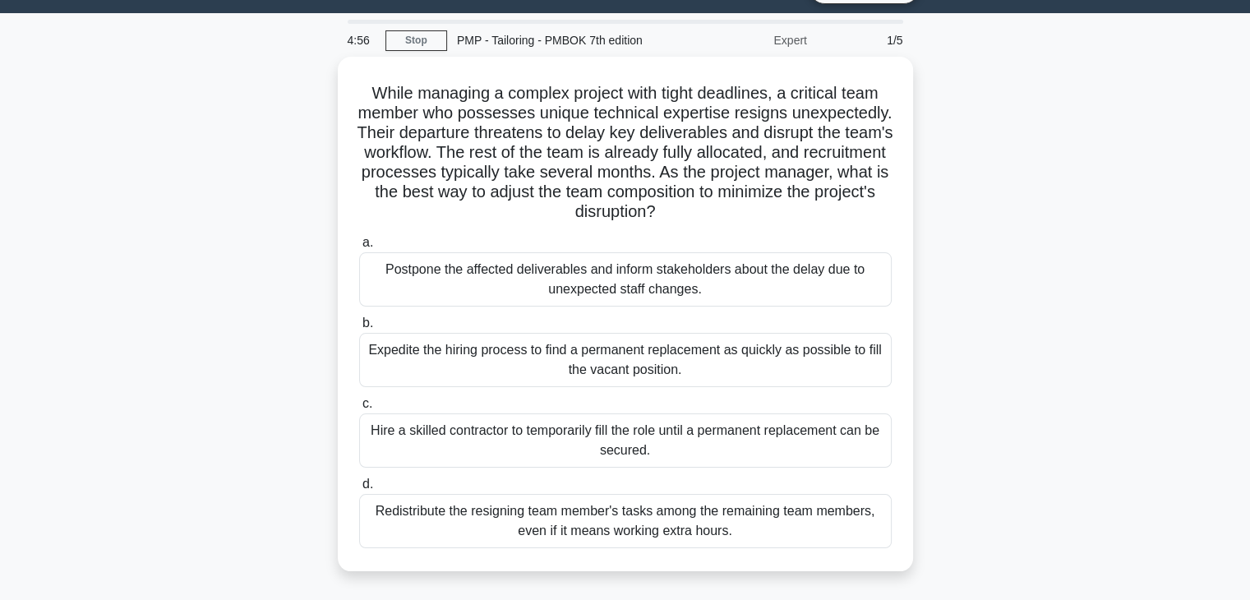
scroll to position [44, 0]
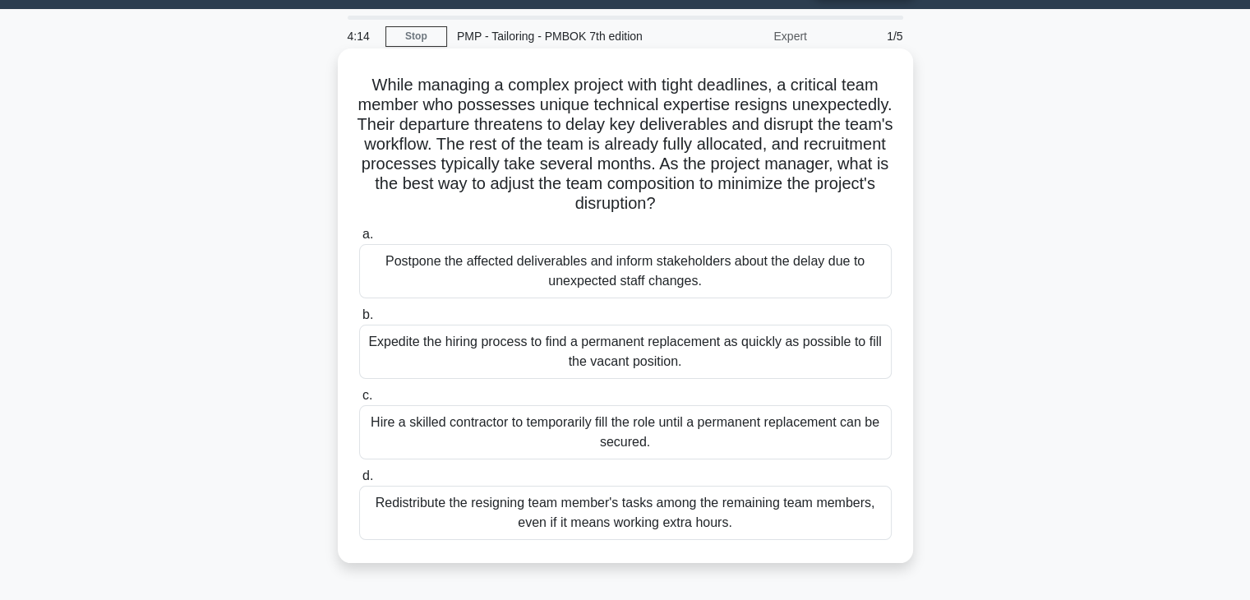
click at [797, 425] on div "Hire a skilled contractor to temporarily fill the role until a permanent replac…" at bounding box center [625, 432] width 533 height 54
click at [359, 401] on input "c. Hire a skilled contractor to temporarily fill the role until a permanent rep…" at bounding box center [359, 395] width 0 height 11
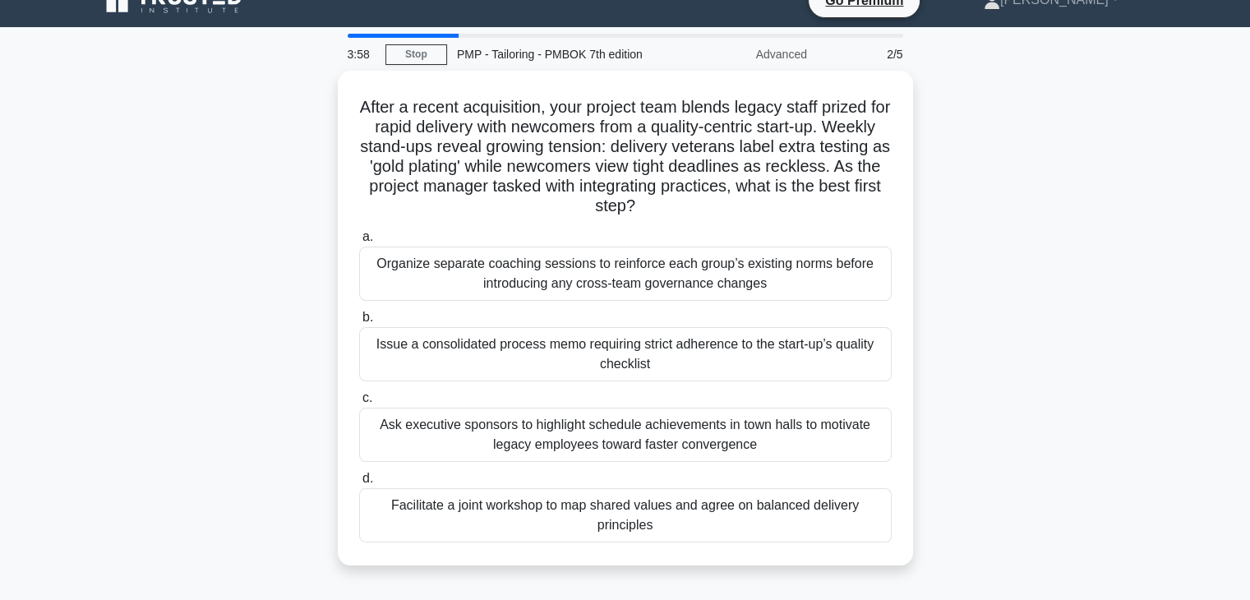
scroll to position [26, 0]
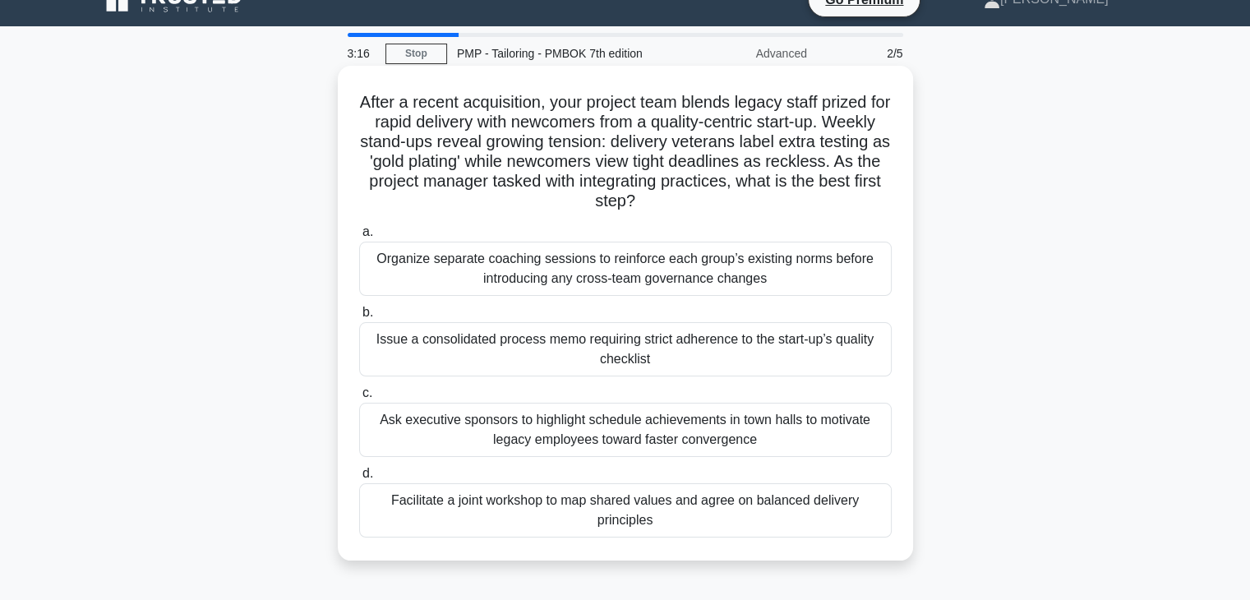
click at [709, 511] on div "Facilitate a joint workshop to map shared values and agree on balanced delivery…" at bounding box center [625, 510] width 533 height 54
click at [359, 479] on input "d. Facilitate a joint workshop to map shared values and agree on balanced deliv…" at bounding box center [359, 474] width 0 height 11
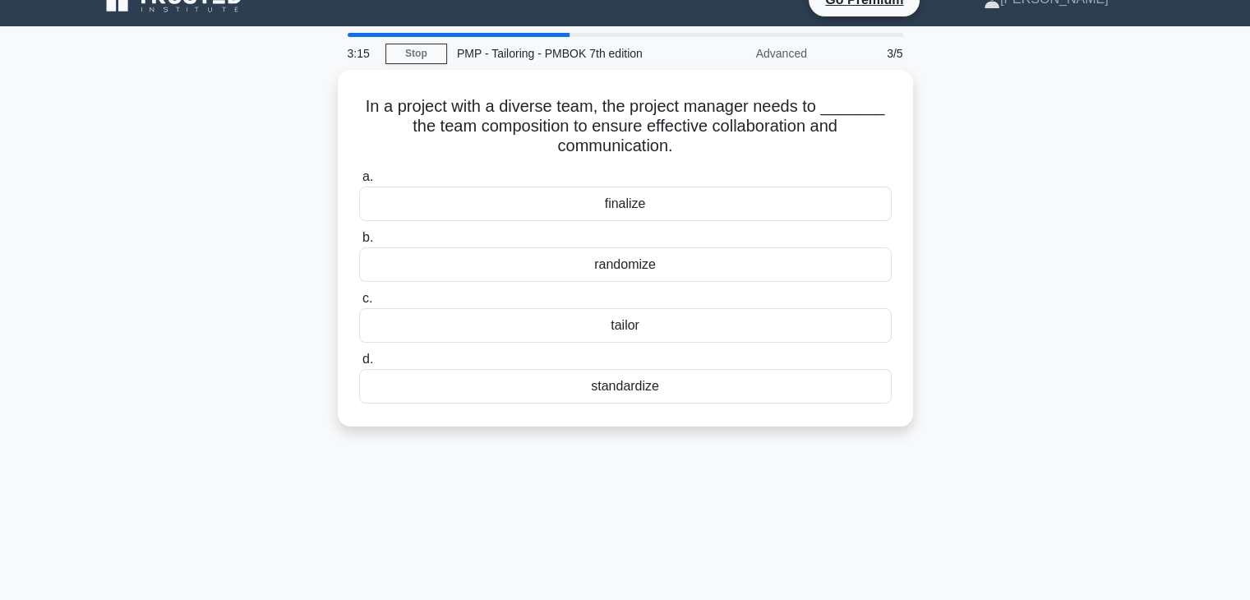
scroll to position [0, 0]
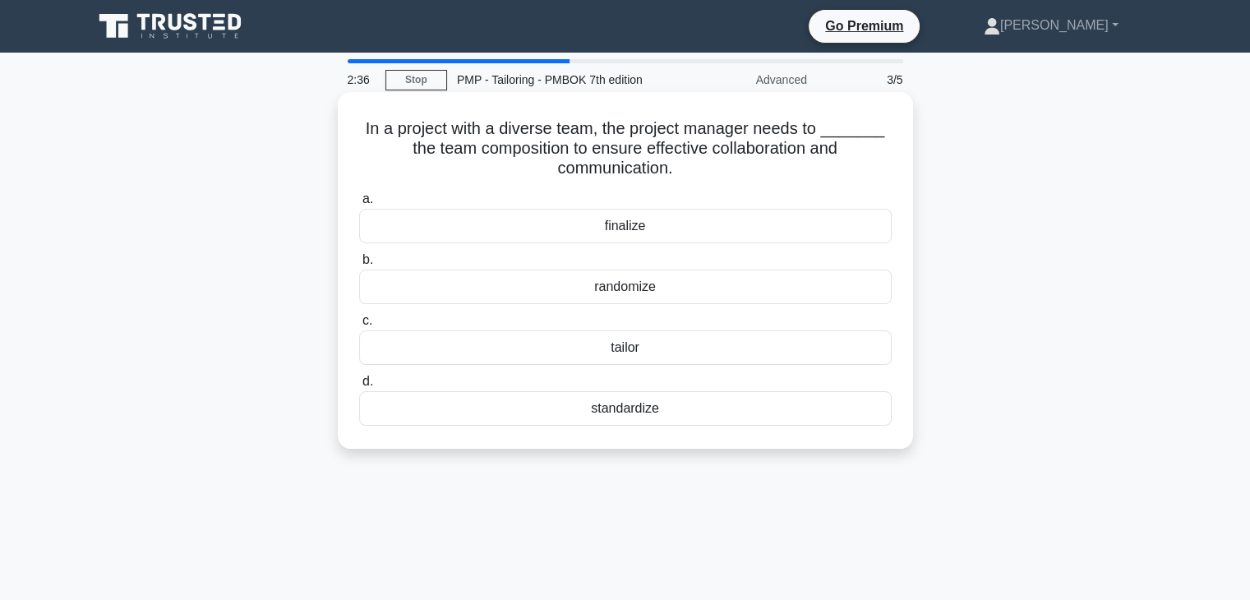
click at [727, 346] on div "tailor" at bounding box center [625, 347] width 533 height 35
click at [359, 326] on input "c. tailor" at bounding box center [359, 321] width 0 height 11
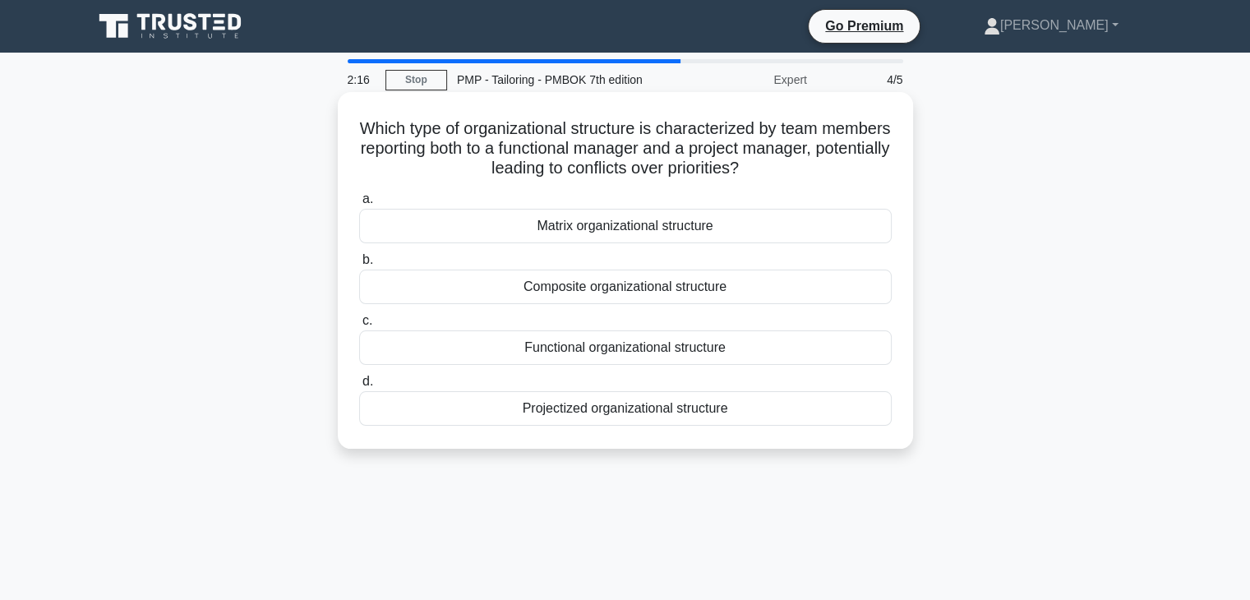
click at [671, 224] on div "Matrix organizational structure" at bounding box center [625, 226] width 533 height 35
click at [359, 205] on input "a. Matrix organizational structure" at bounding box center [359, 199] width 0 height 11
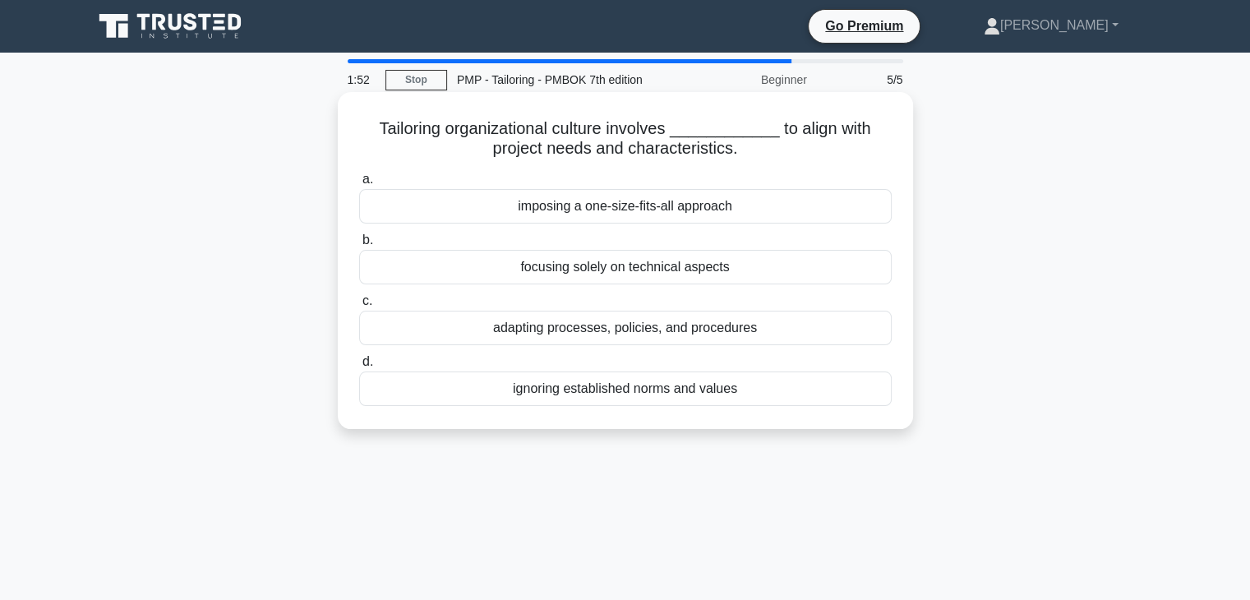
click at [777, 326] on div "adapting processes, policies, and procedures" at bounding box center [625, 328] width 533 height 35
click at [359, 307] on input "c. adapting processes, policies, and procedures" at bounding box center [359, 301] width 0 height 11
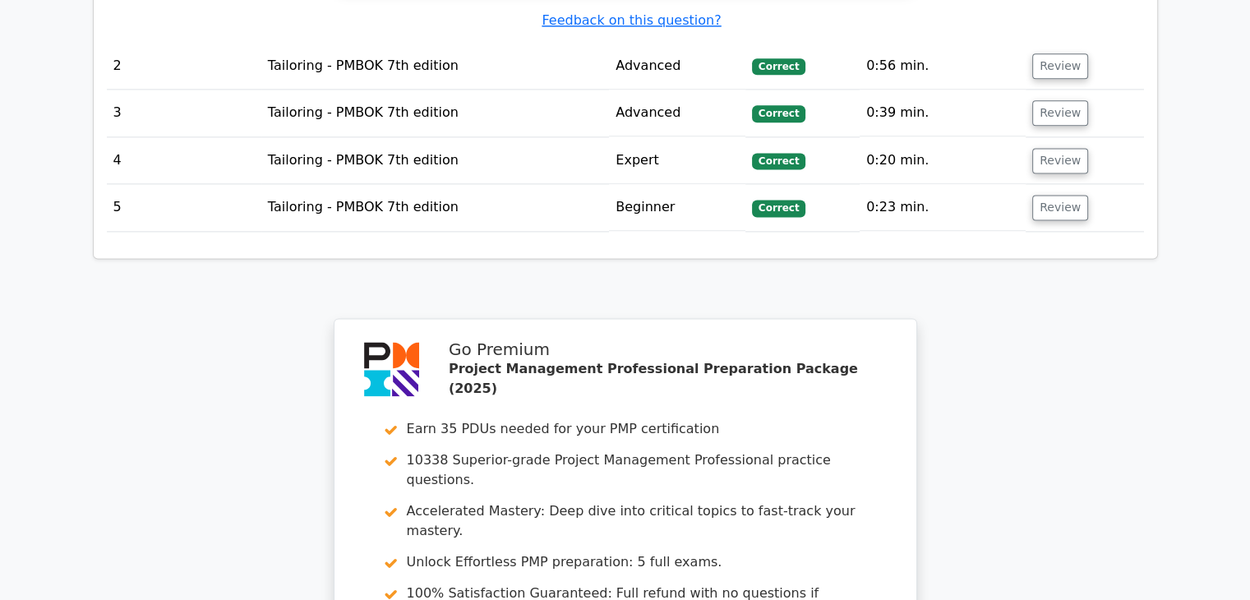
scroll to position [2528, 0]
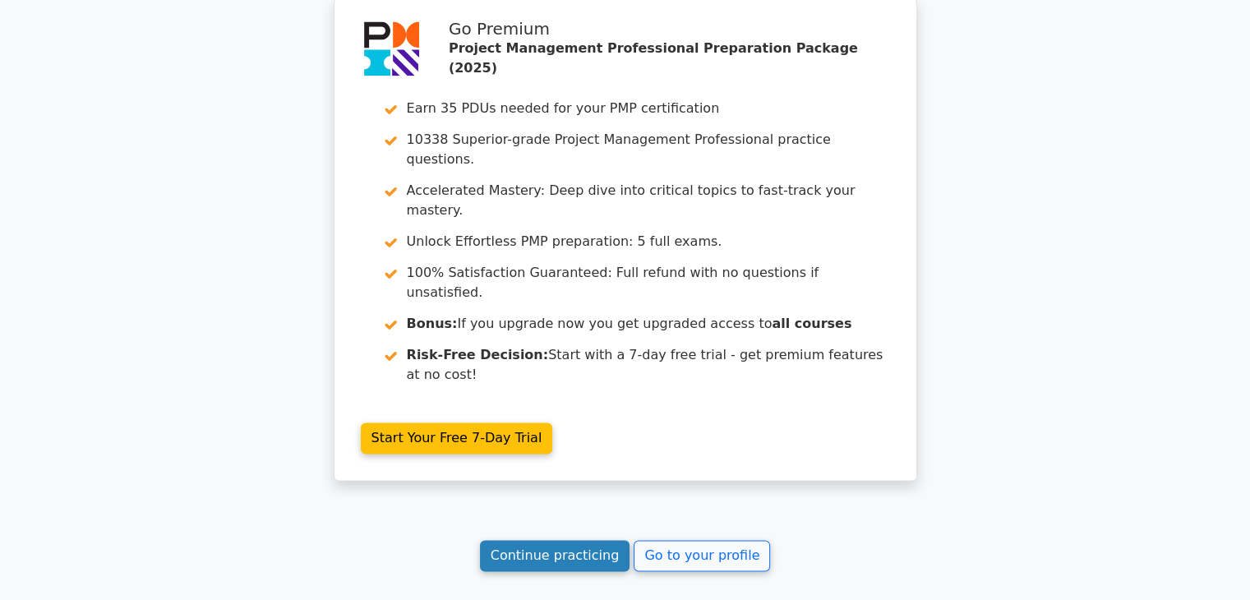
click at [587, 540] on link "Continue practicing" at bounding box center [555, 555] width 150 height 31
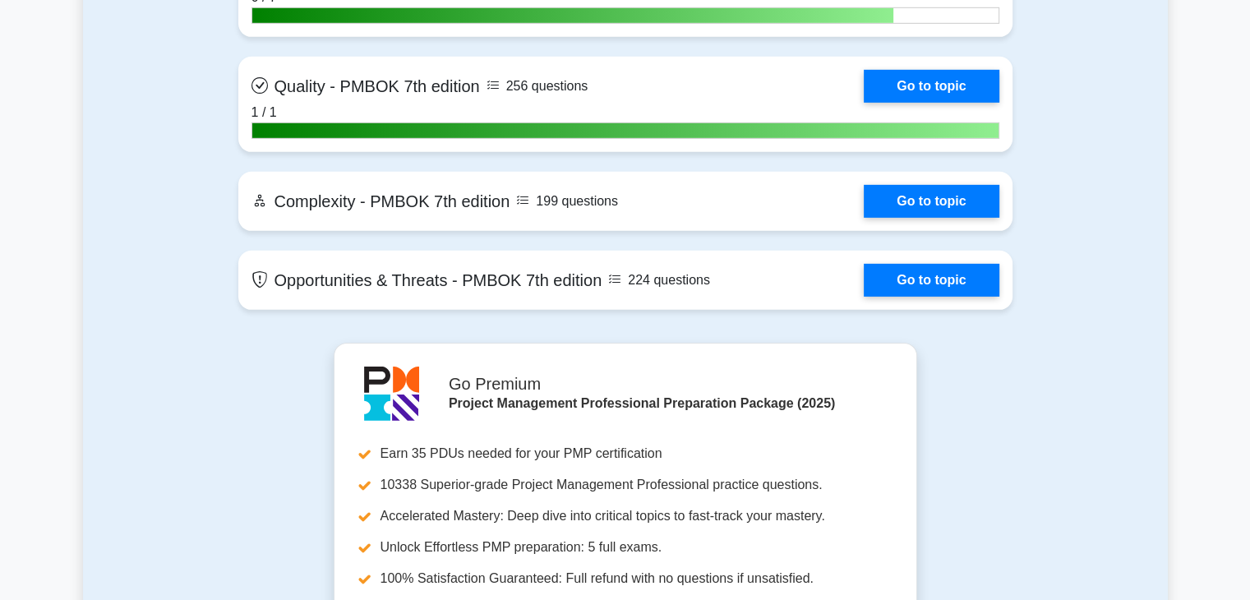
scroll to position [5105, 0]
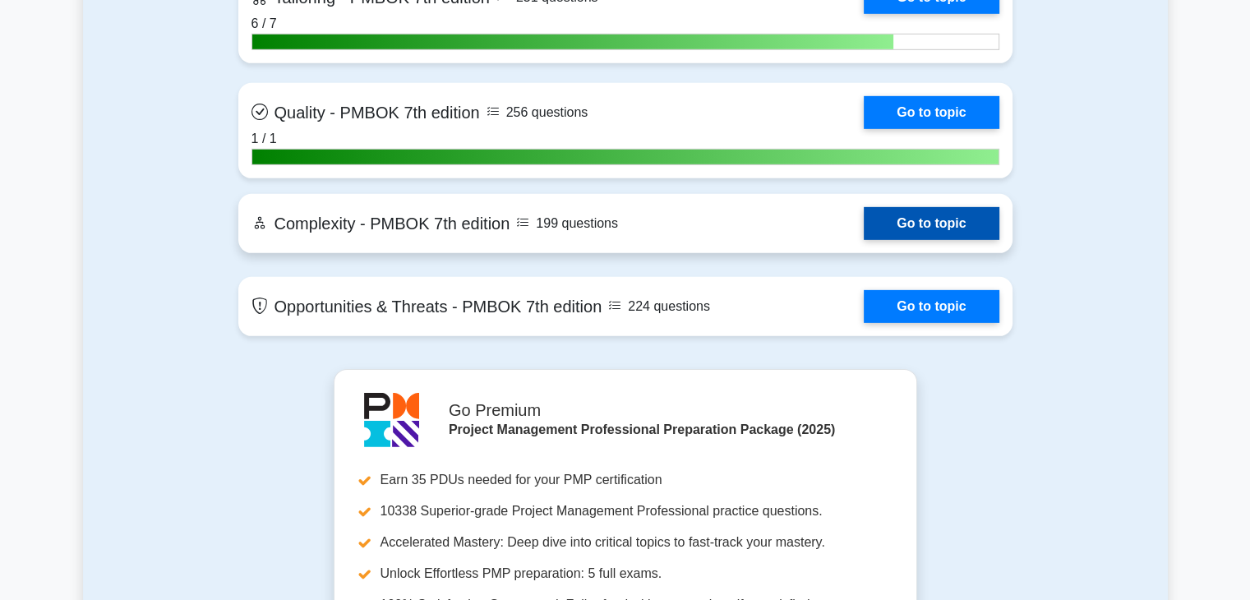
click at [956, 225] on link "Go to topic" at bounding box center [931, 223] width 135 height 33
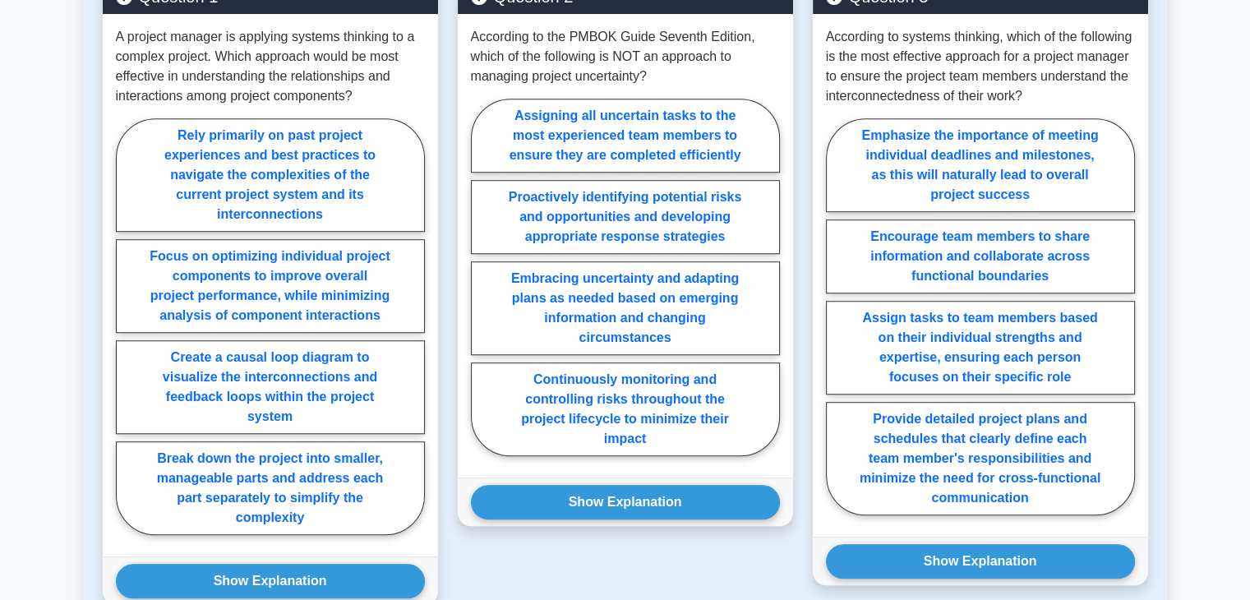
scroll to position [1208, 0]
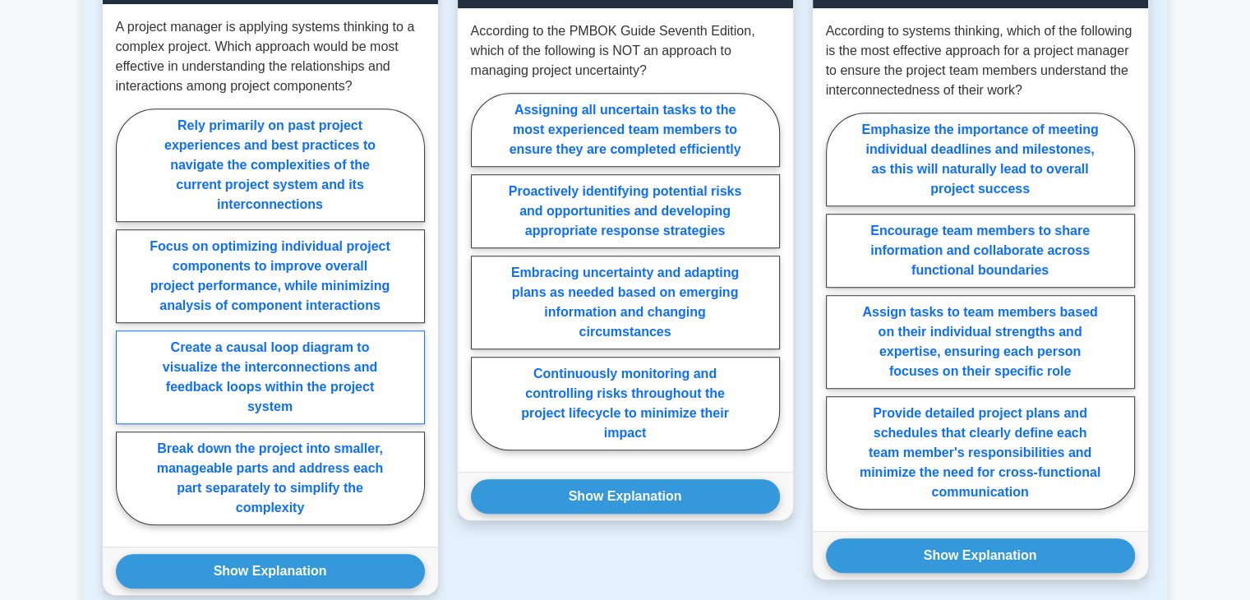
click at [369, 387] on label "Create a causal loop diagram to visualize the interconnections and feedback loo…" at bounding box center [270, 377] width 309 height 94
click at [127, 327] on input "Create a causal loop diagram to visualize the interconnections and feedback loo…" at bounding box center [121, 321] width 11 height 11
radio input "true"
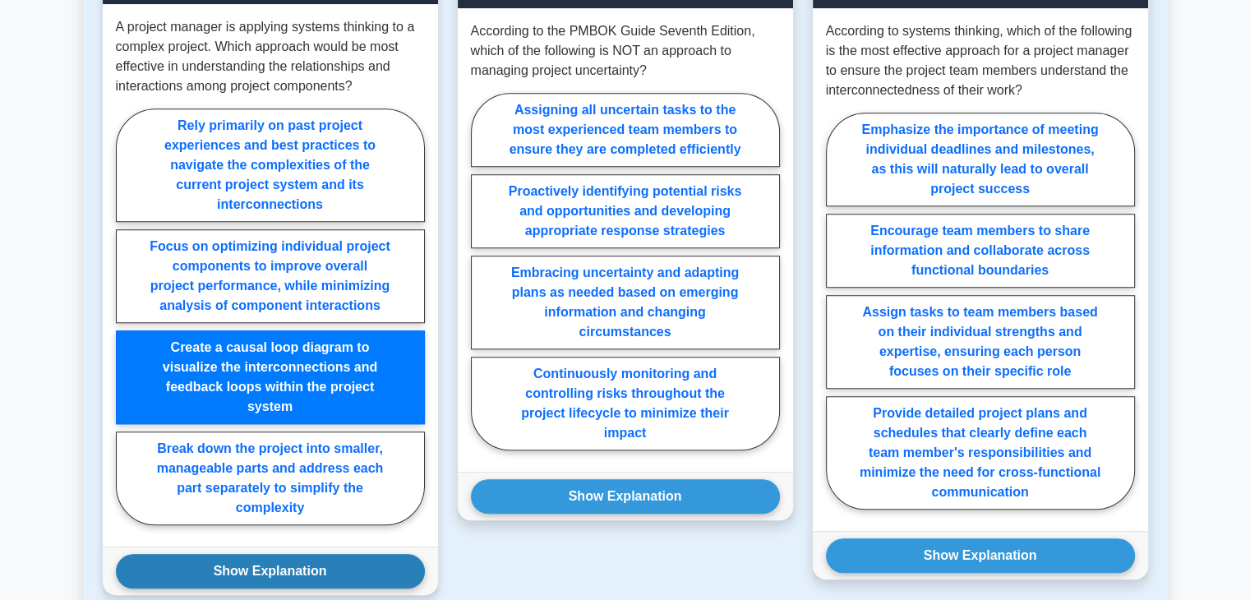
click at [329, 563] on button "Show Explanation" at bounding box center [270, 571] width 309 height 35
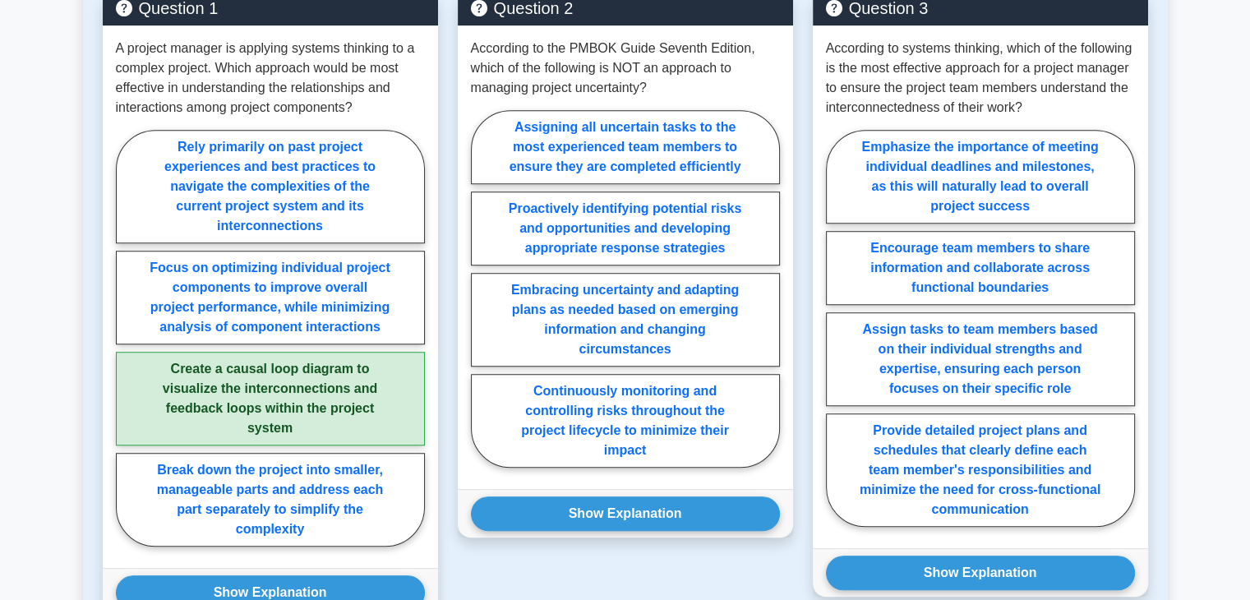
scroll to position [1194, 0]
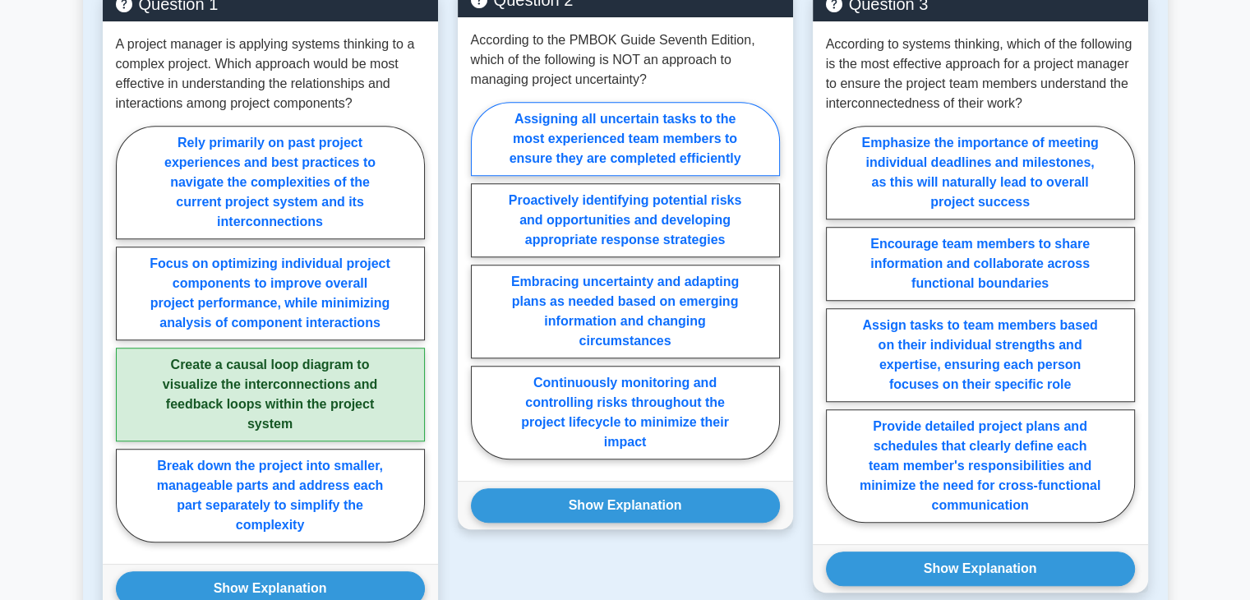
click at [629, 150] on label "Assigning all uncertain tasks to the most experienced team members to ensure th…" at bounding box center [625, 139] width 309 height 74
click at [482, 280] on input "Assigning all uncertain tasks to the most experienced team members to ensure th…" at bounding box center [476, 285] width 11 height 11
radio input "true"
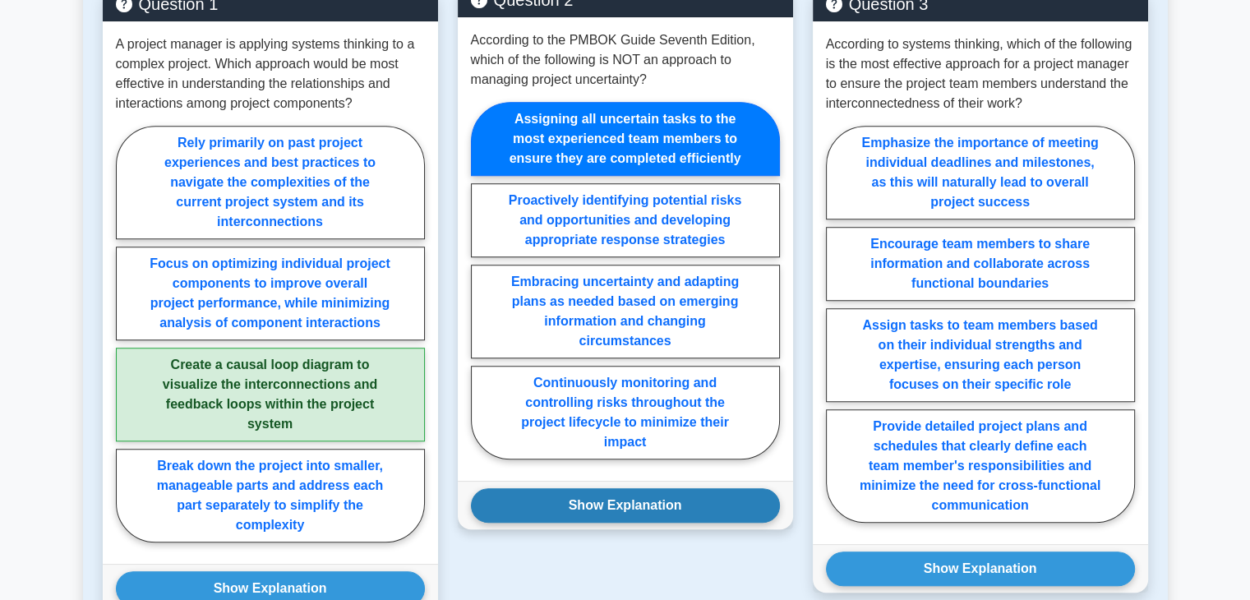
click at [696, 497] on button "Show Explanation" at bounding box center [625, 505] width 309 height 35
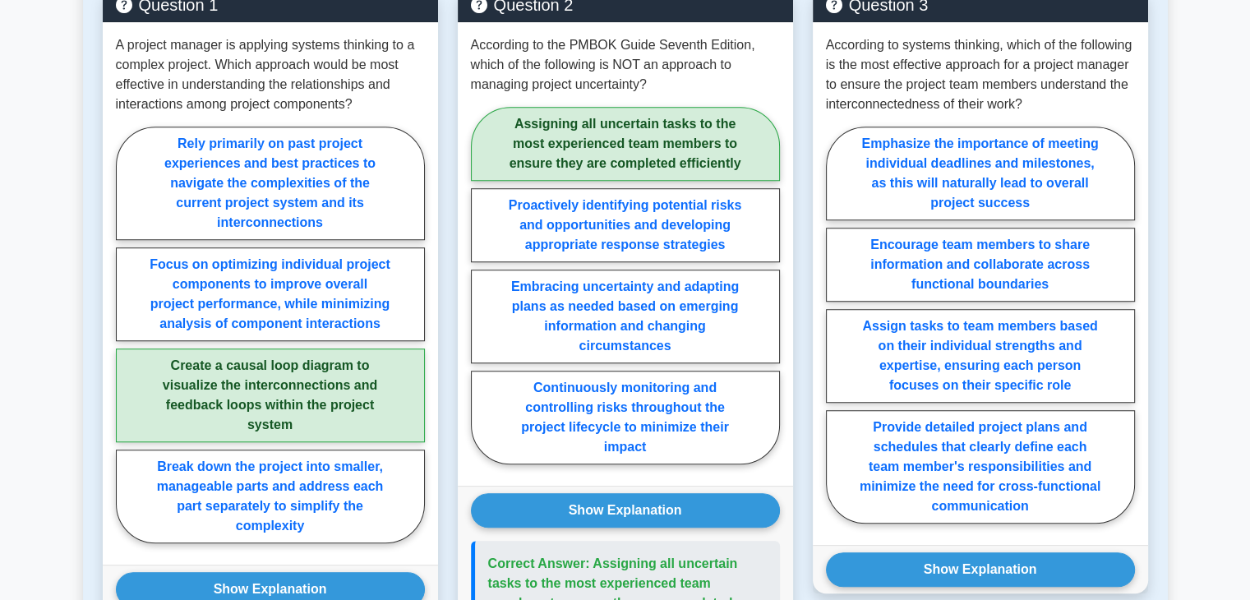
scroll to position [1205, 0]
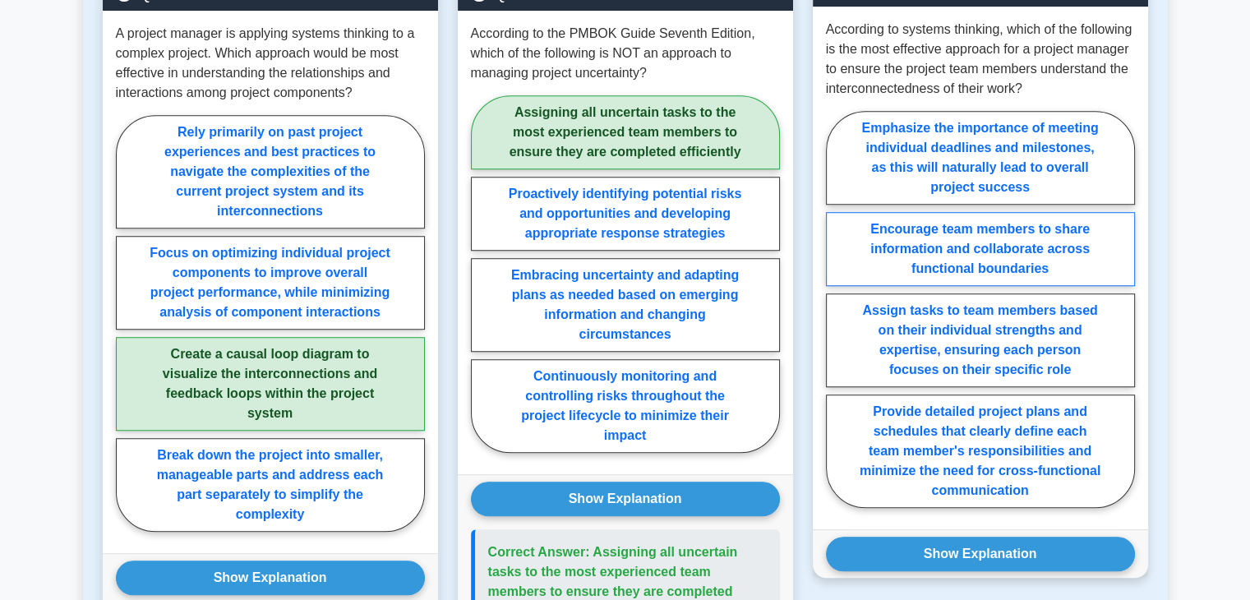
click at [1065, 254] on label "Encourage team members to share information and collaborate across functional b…" at bounding box center [980, 249] width 309 height 74
click at [837, 309] on input "Encourage team members to share information and collaborate across functional b…" at bounding box center [831, 314] width 11 height 11
radio input "true"
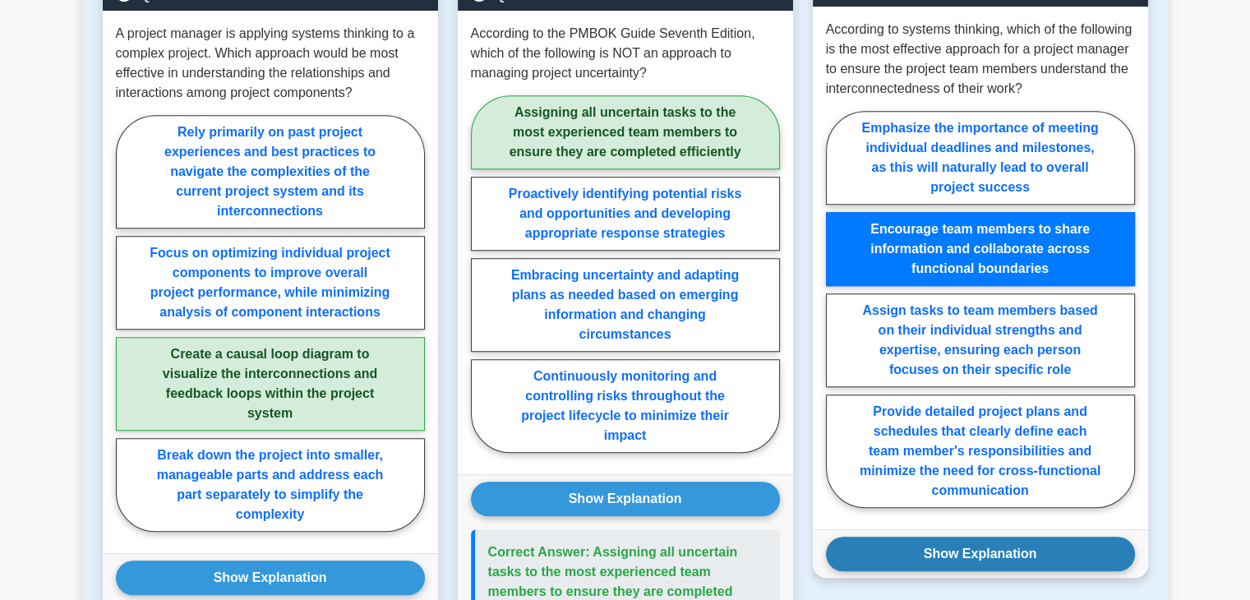
click at [1023, 552] on button "Show Explanation" at bounding box center [980, 554] width 309 height 35
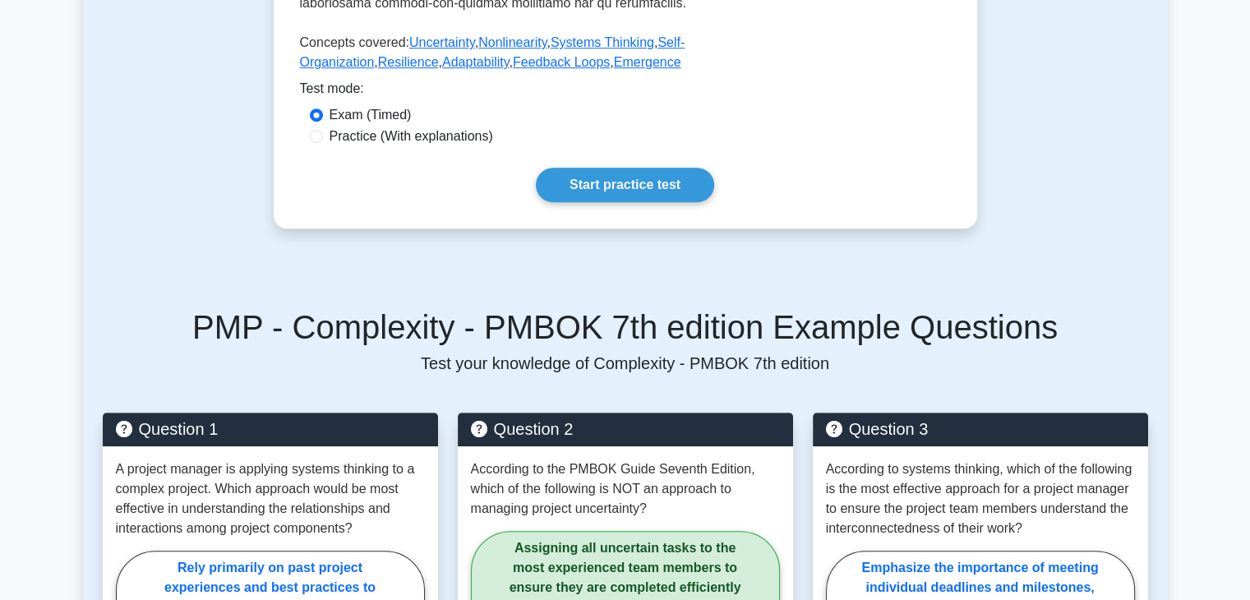
scroll to position [777, 0]
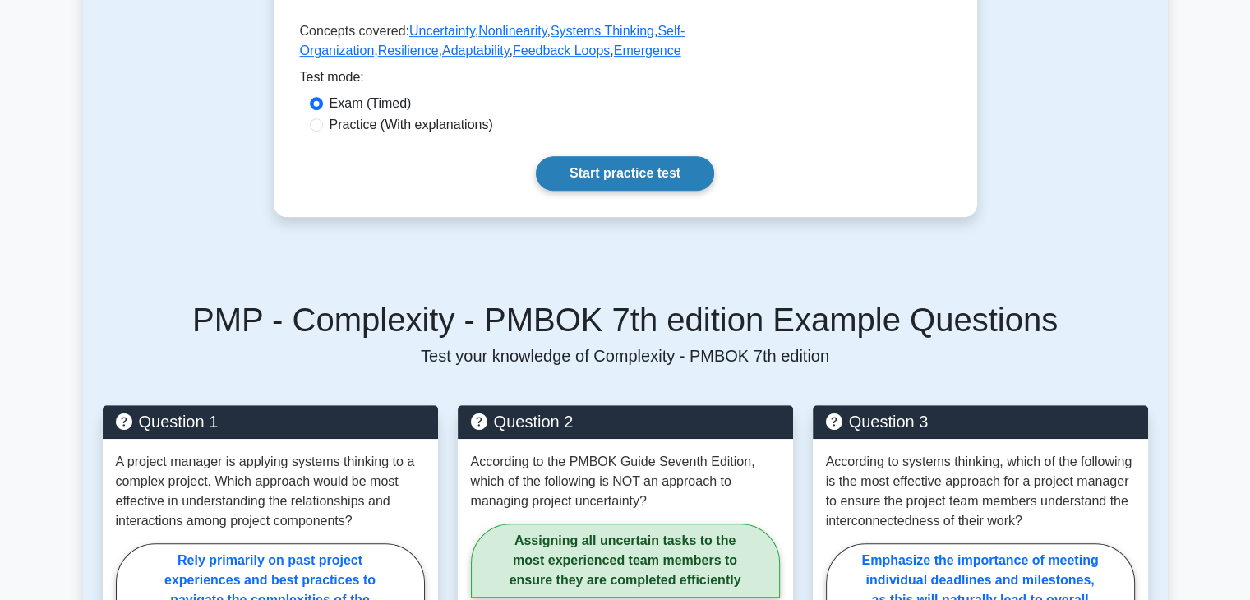
click at [641, 181] on link "Start practice test" at bounding box center [625, 173] width 178 height 35
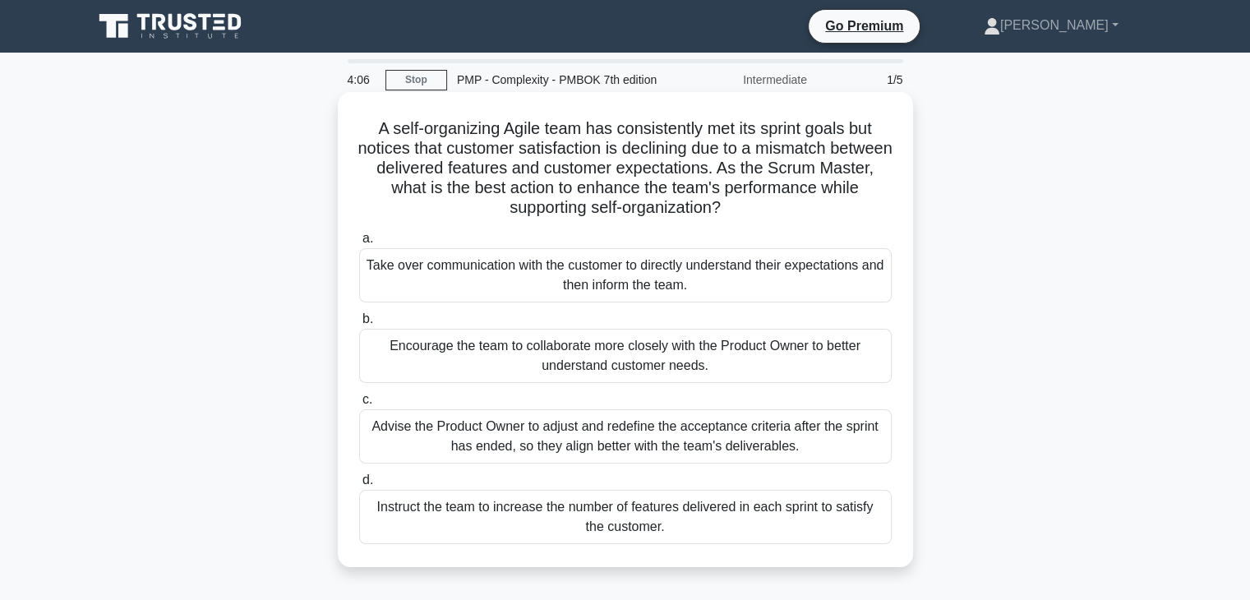
click at [608, 366] on div "Encourage the team to collaborate more closely with the Product Owner to better…" at bounding box center [625, 356] width 533 height 54
click at [359, 325] on input "b. Encourage the team to collaborate more closely with the Product Owner to bet…" at bounding box center [359, 319] width 0 height 11
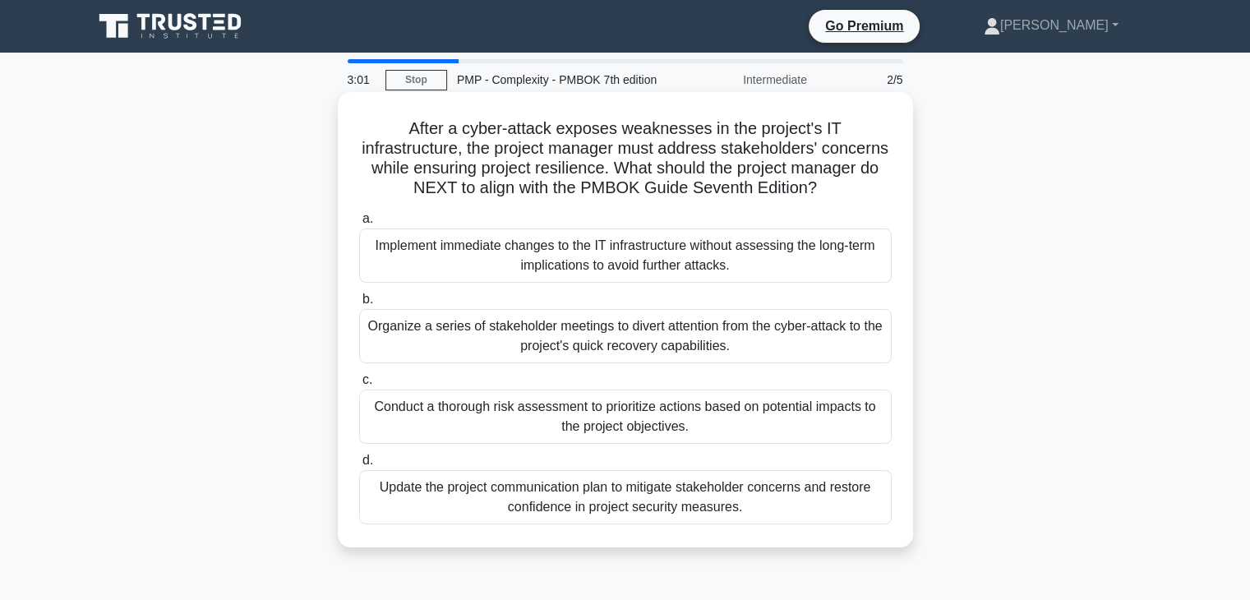
click at [760, 418] on div "Conduct a thorough risk assessment to prioritize actions based on potential imp…" at bounding box center [625, 417] width 533 height 54
click at [359, 386] on input "c. Conduct a thorough risk assessment to prioritize actions based on potential …" at bounding box center [359, 380] width 0 height 11
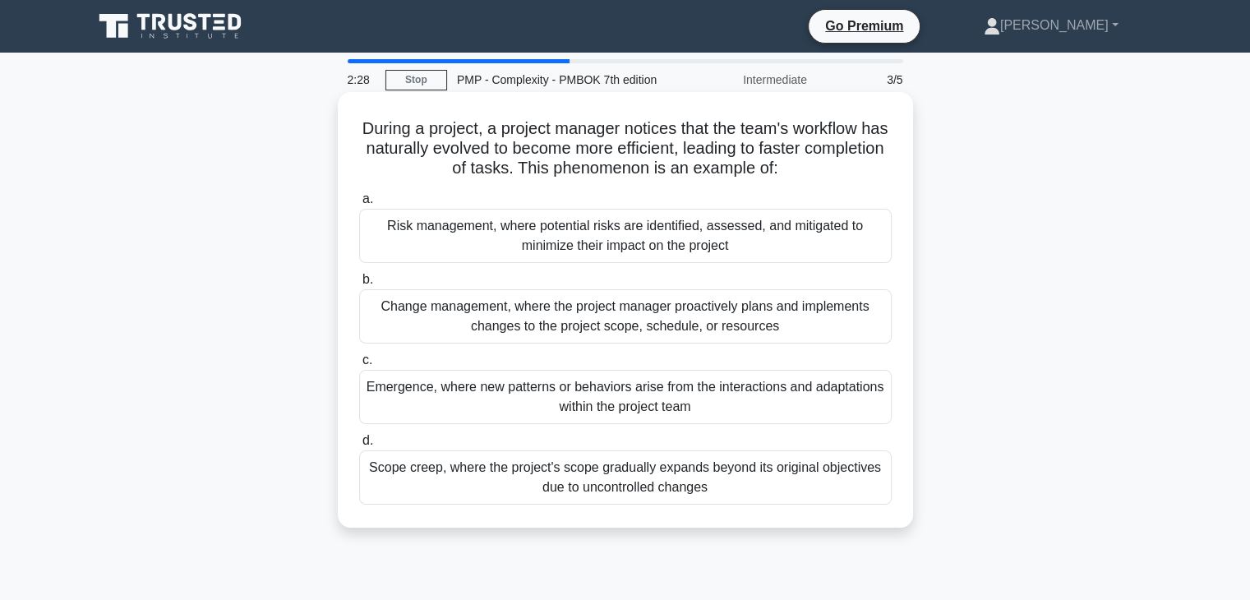
click at [720, 409] on div "Emergence, where new patterns or behaviors arise from the interactions and adap…" at bounding box center [625, 397] width 533 height 54
click at [359, 366] on input "c. Emergence, where new patterns or behaviors arise from the interactions and a…" at bounding box center [359, 360] width 0 height 11
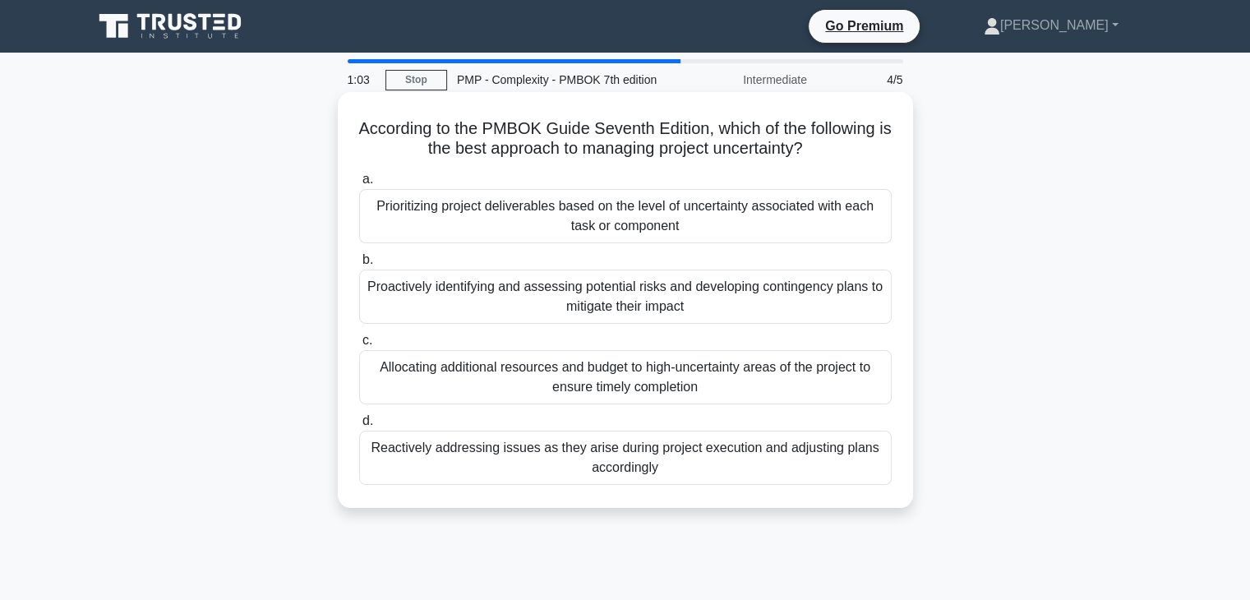
click at [848, 287] on div "Proactively identifying and assessing potential risks and developing contingenc…" at bounding box center [625, 297] width 533 height 54
click at [359, 266] on input "b. Proactively identifying and assessing potential risks and developing conting…" at bounding box center [359, 260] width 0 height 11
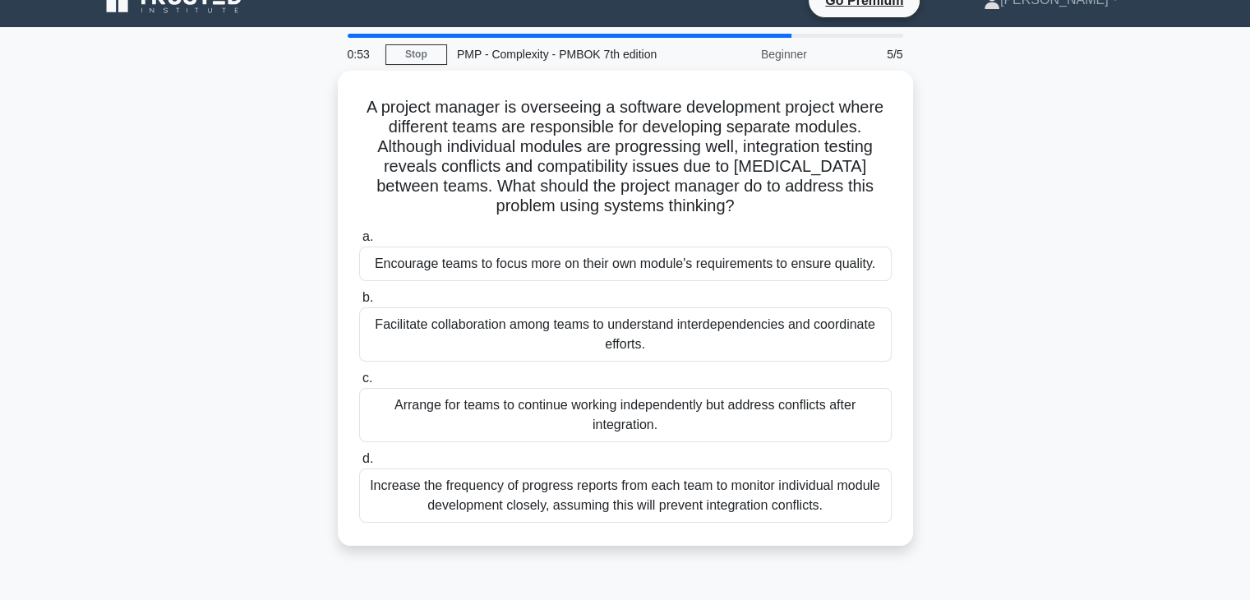
scroll to position [26, 0]
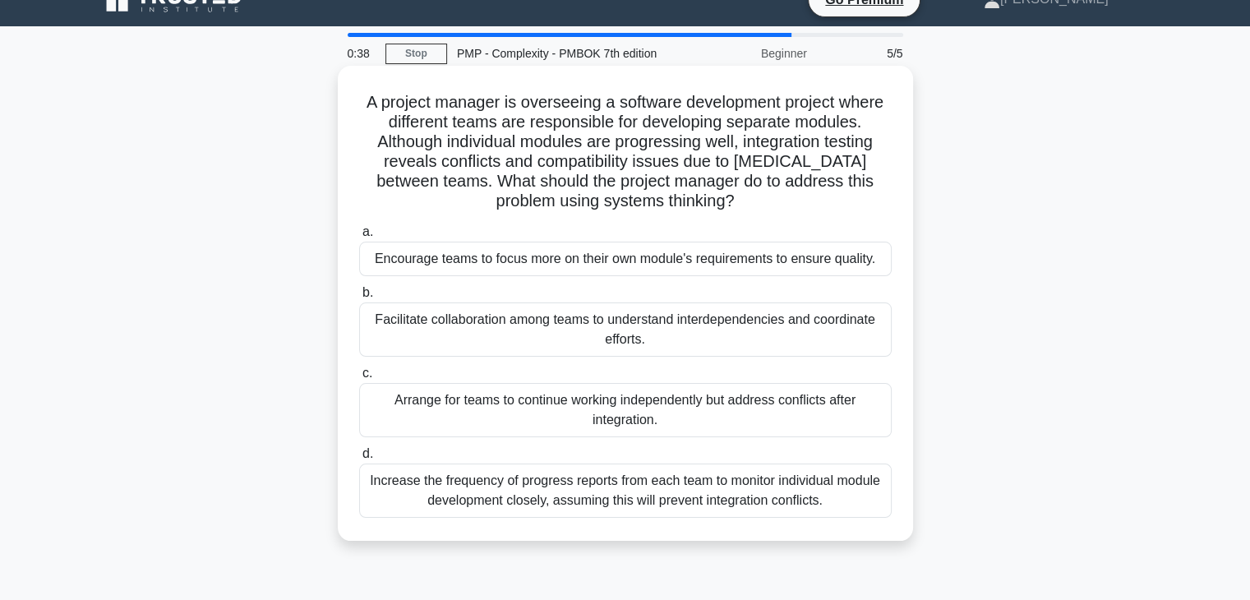
click at [797, 324] on div "Facilitate collaboration among teams to understand interdependencies and coordi…" at bounding box center [625, 330] width 533 height 54
click at [359, 298] on input "b. Facilitate collaboration among teams to understand interdependencies and coo…" at bounding box center [359, 293] width 0 height 11
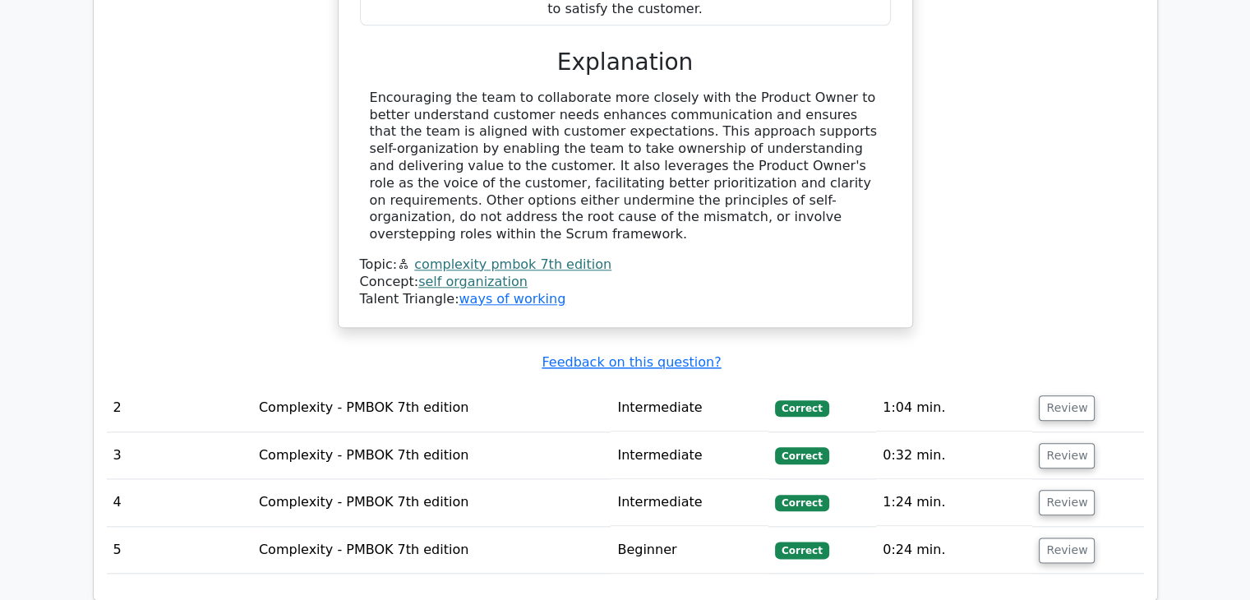
scroll to position [1816, 0]
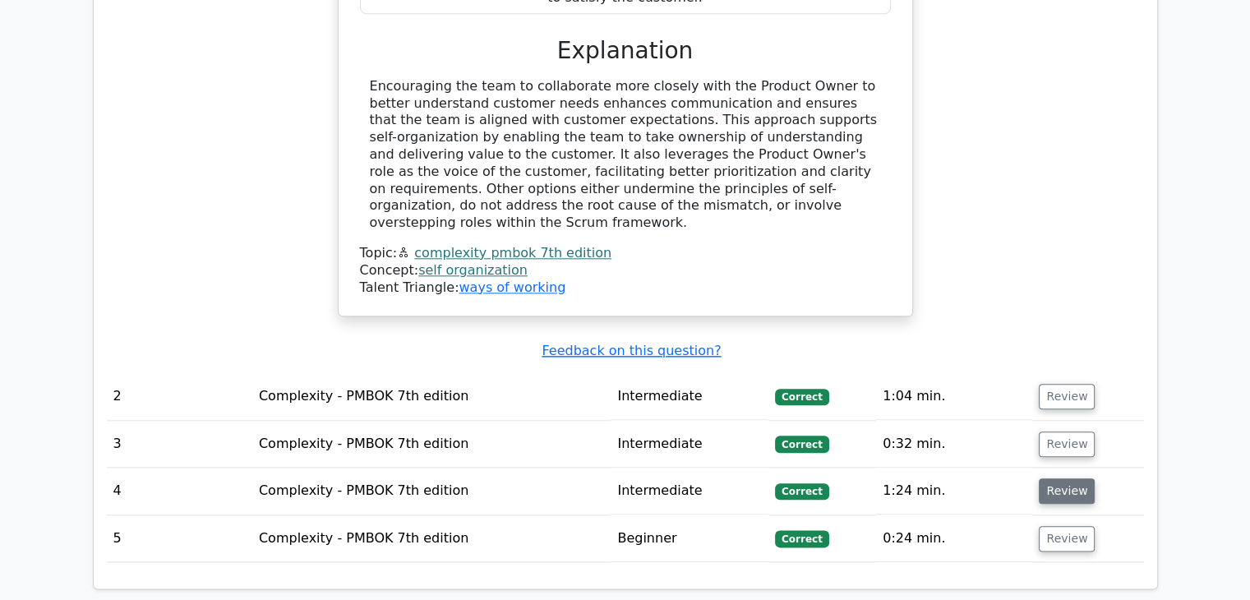
click at [1084, 478] on button "Review" at bounding box center [1067, 490] width 56 height 25
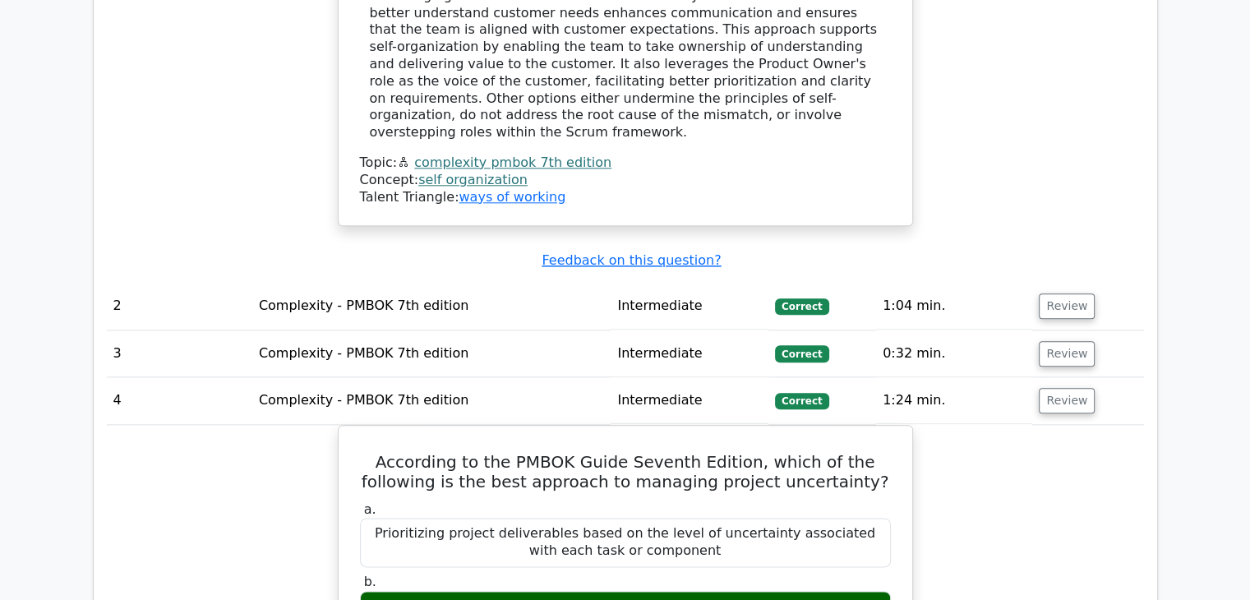
scroll to position [1906, 0]
click at [1071, 341] on button "Review" at bounding box center [1067, 353] width 56 height 25
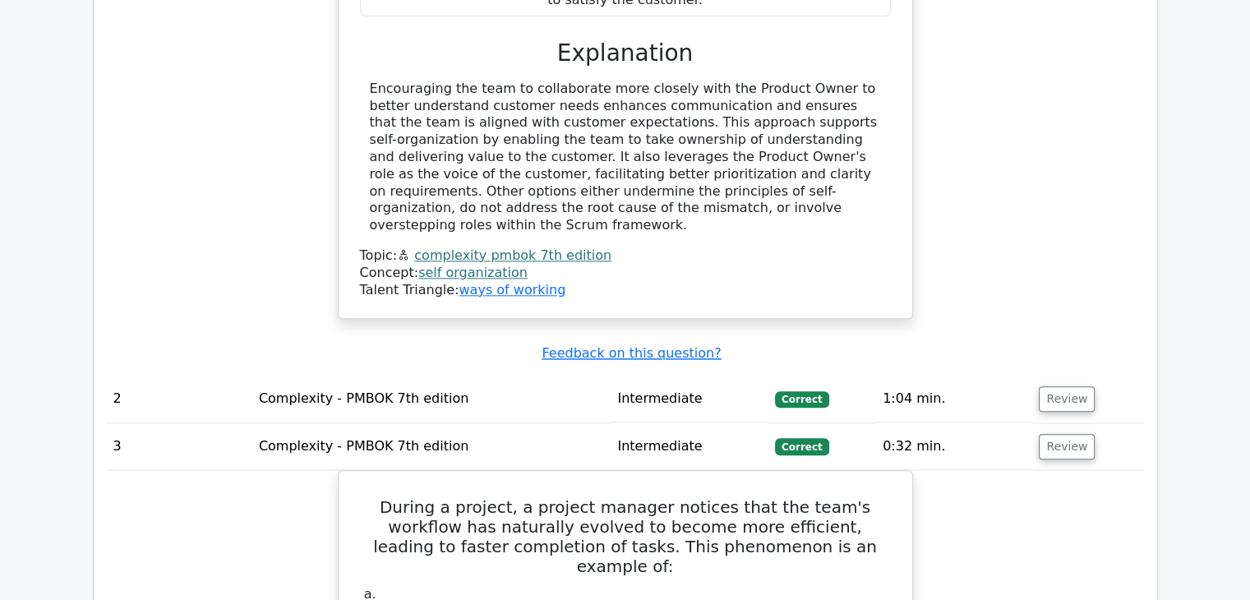
scroll to position [1812, 0]
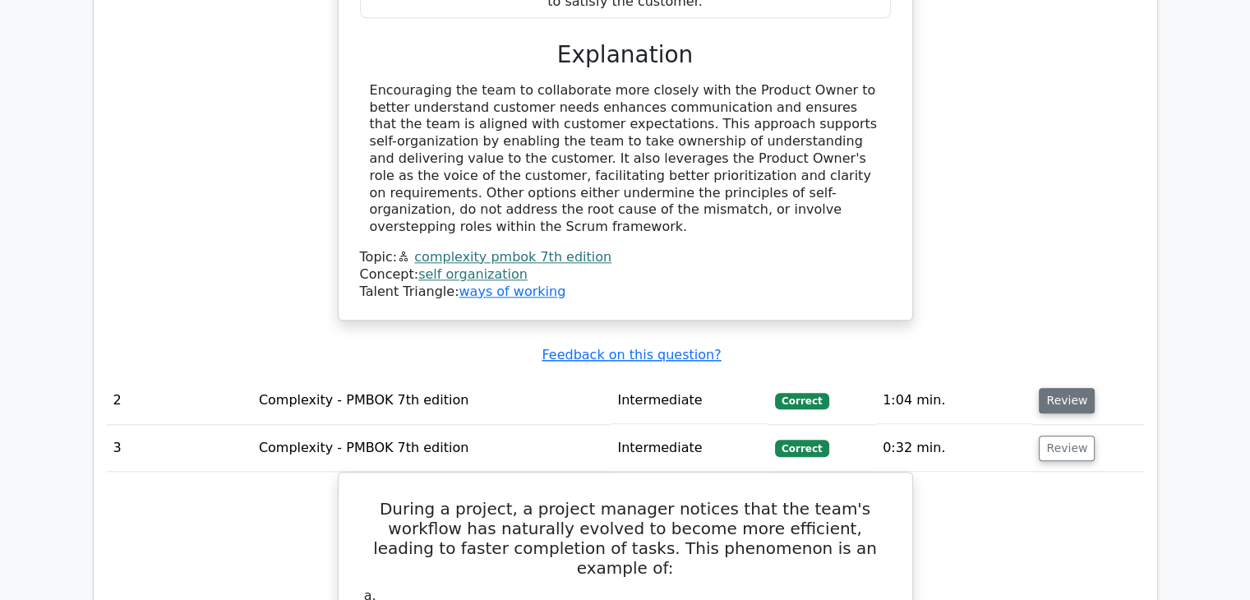
click at [1069, 388] on button "Review" at bounding box center [1067, 400] width 56 height 25
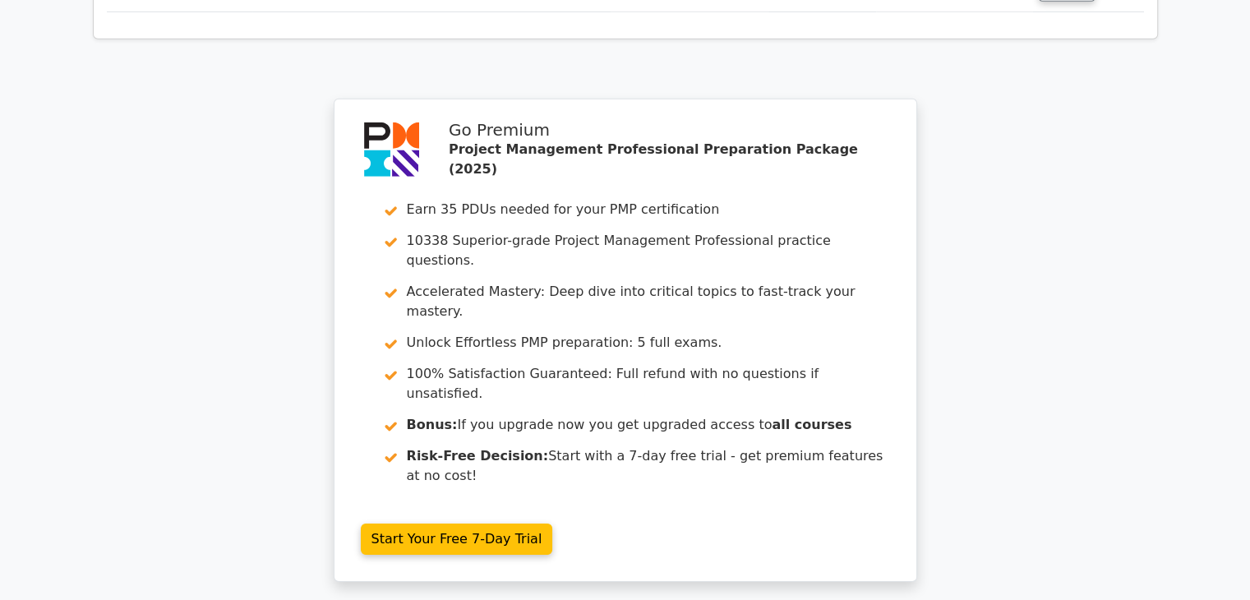
scroll to position [5198, 0]
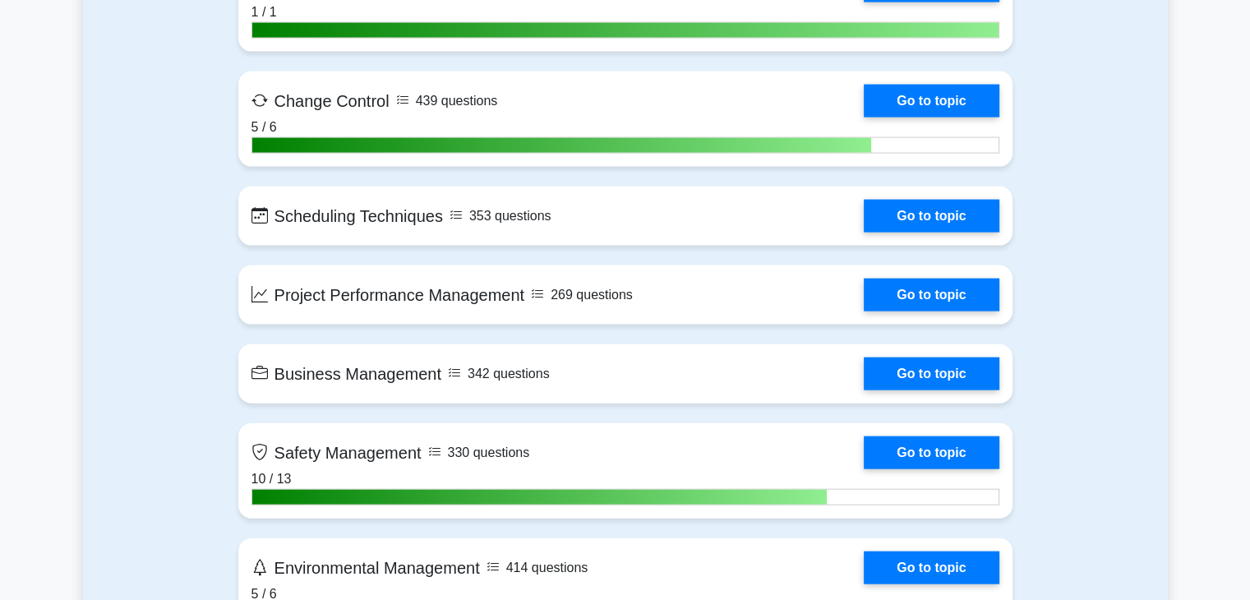
scroll to position [3518, 0]
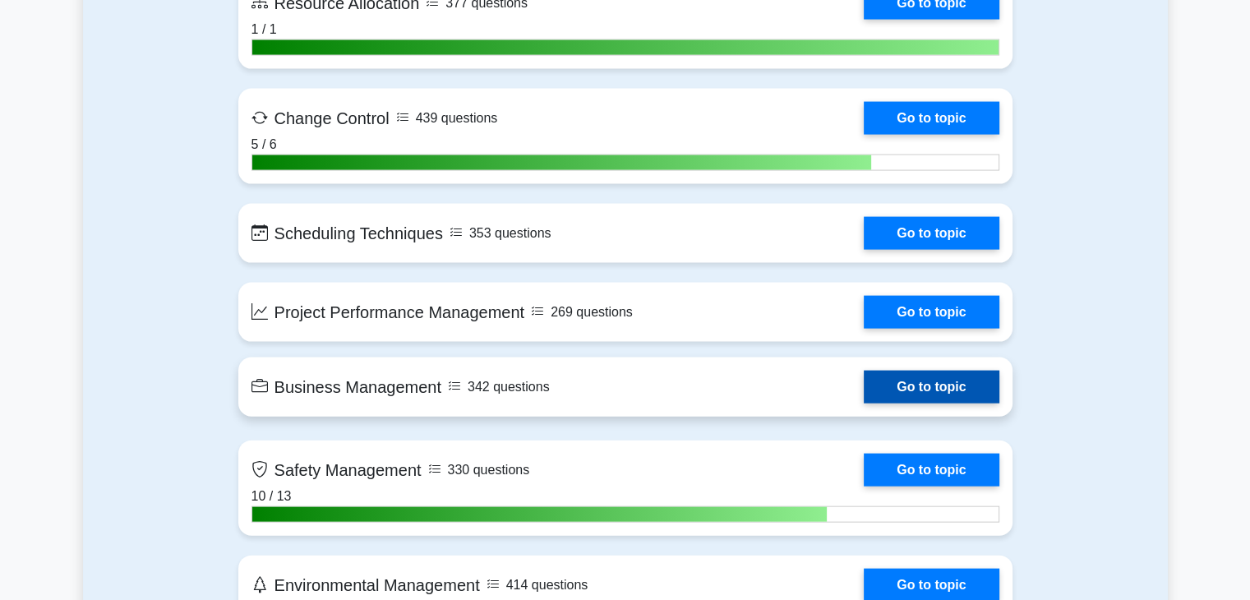
click at [918, 389] on link "Go to topic" at bounding box center [931, 387] width 135 height 33
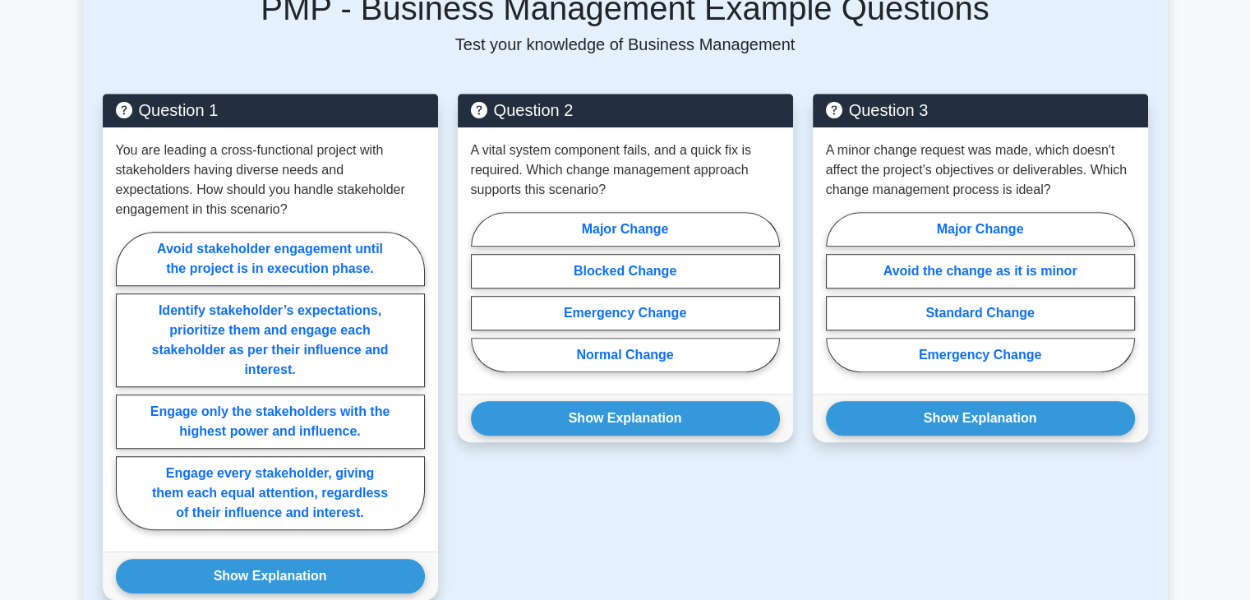
scroll to position [1111, 0]
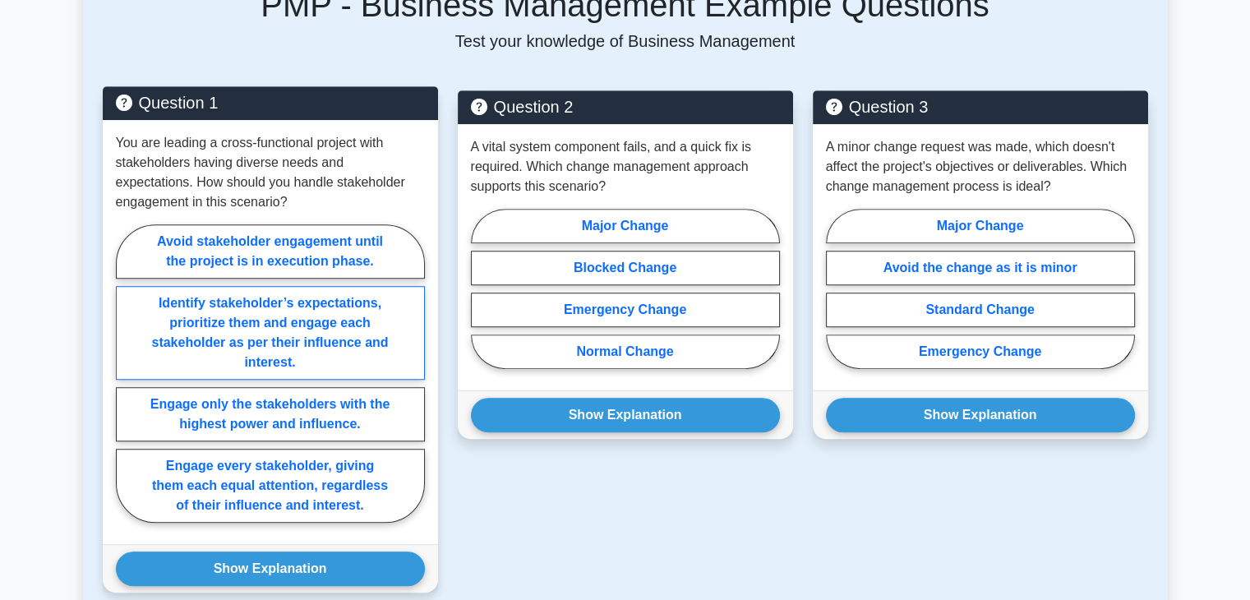
click at [326, 326] on label "Identify stakeholder’s expectations, prioritize them and engage each stakeholde…" at bounding box center [270, 333] width 309 height 94
click at [127, 373] on input "Identify stakeholder’s expectations, prioritize them and engage each stakeholde…" at bounding box center [121, 378] width 11 height 11
radio input "true"
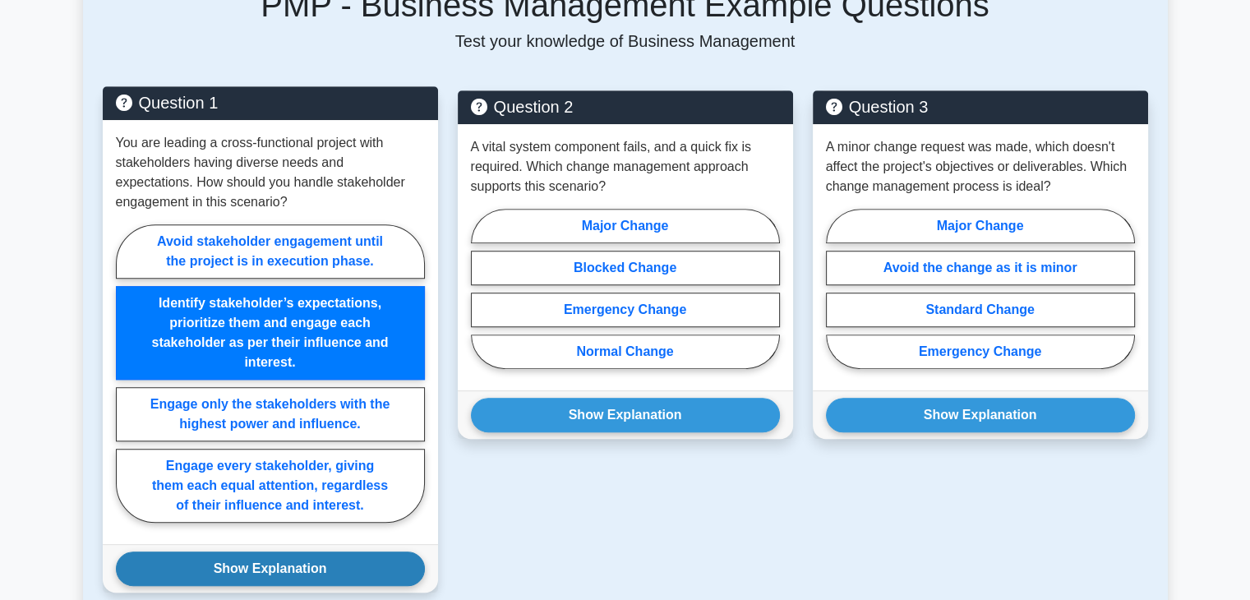
click at [319, 552] on button "Show Explanation" at bounding box center [270, 569] width 309 height 35
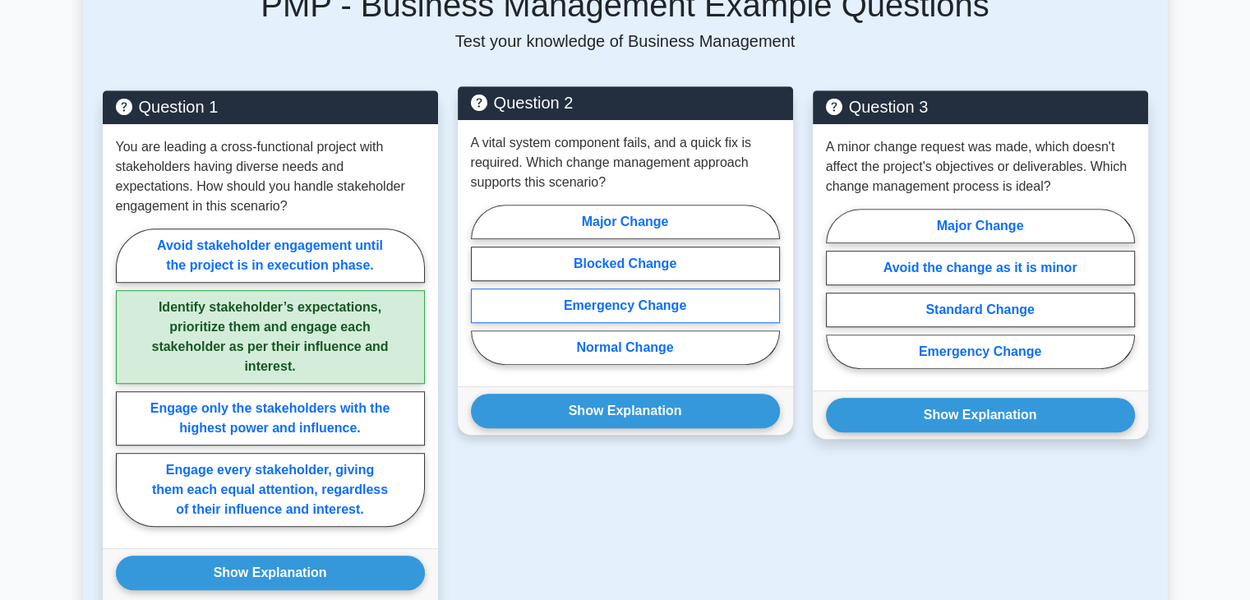
click at [700, 296] on label "Emergency Change" at bounding box center [625, 306] width 309 height 35
click at [482, 295] on input "Emergency Change" at bounding box center [476, 289] width 11 height 11
radio input "true"
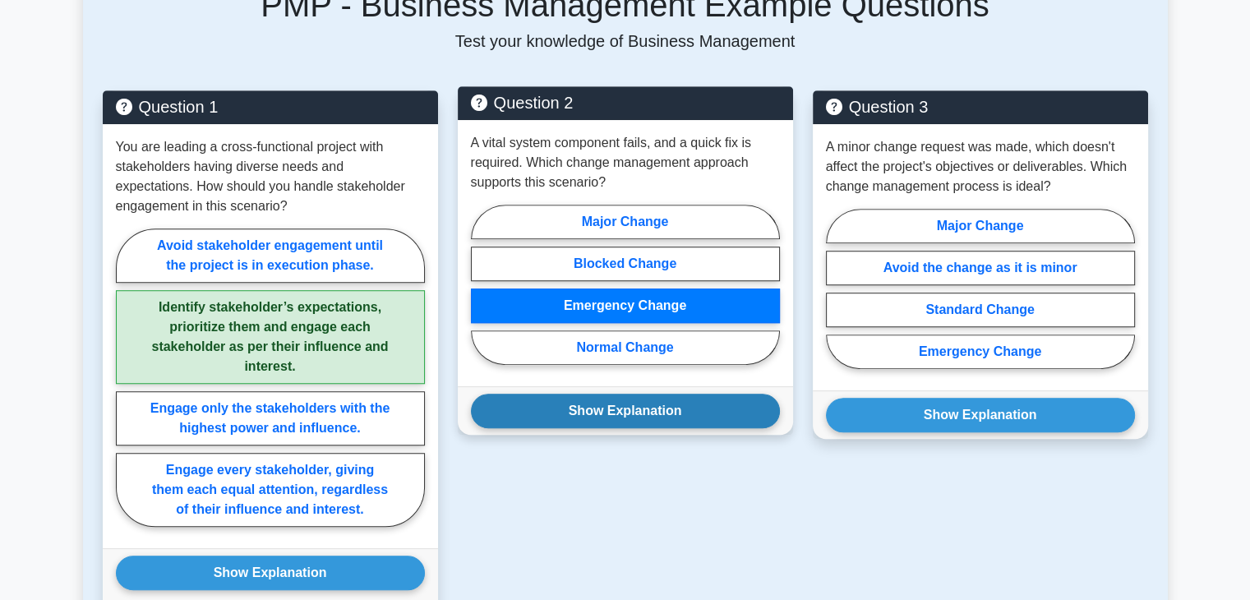
click at [678, 400] on button "Show Explanation" at bounding box center [625, 411] width 309 height 35
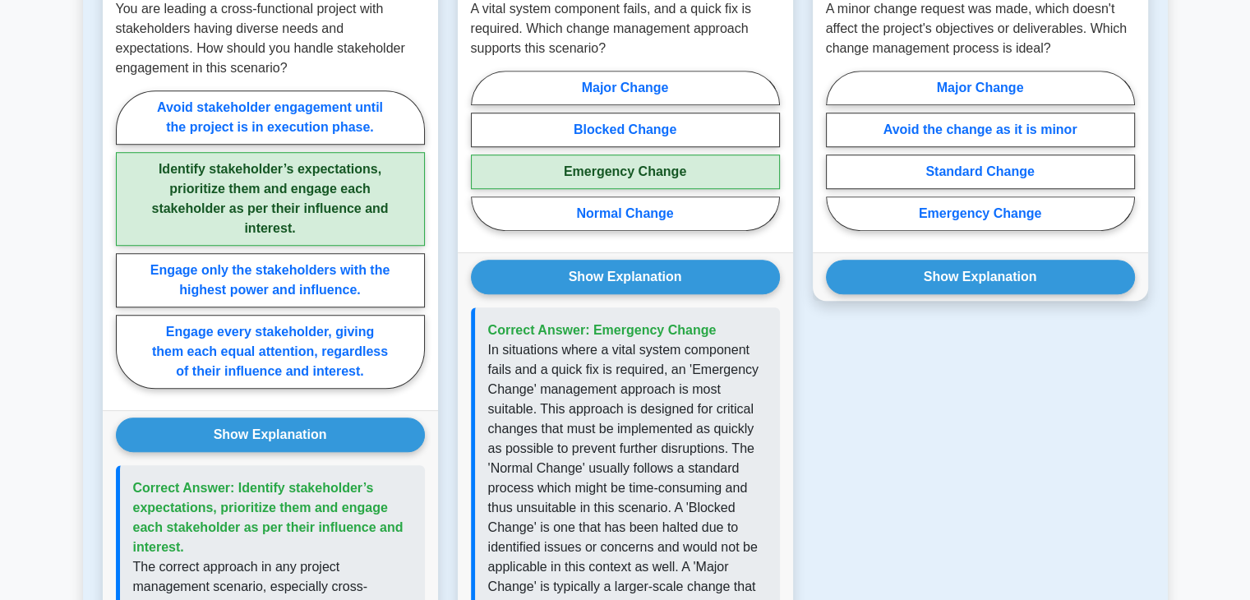
scroll to position [1177, 0]
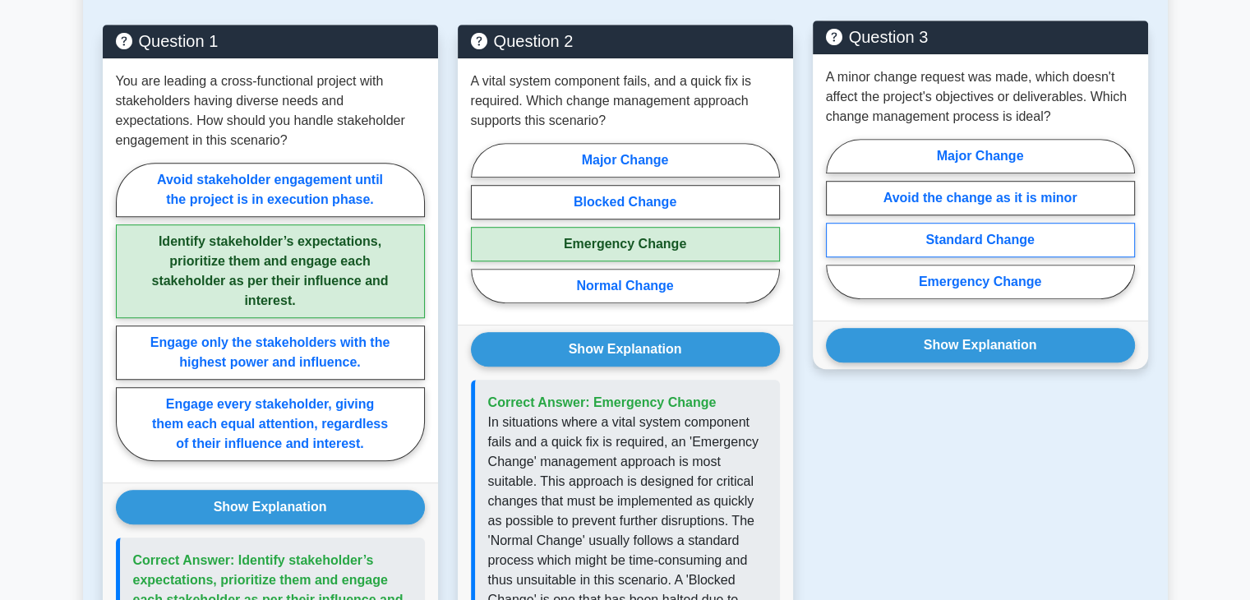
click at [1037, 223] on label "Standard Change" at bounding box center [980, 240] width 309 height 35
click at [837, 223] on input "Standard Change" at bounding box center [831, 224] width 11 height 11
radio input "true"
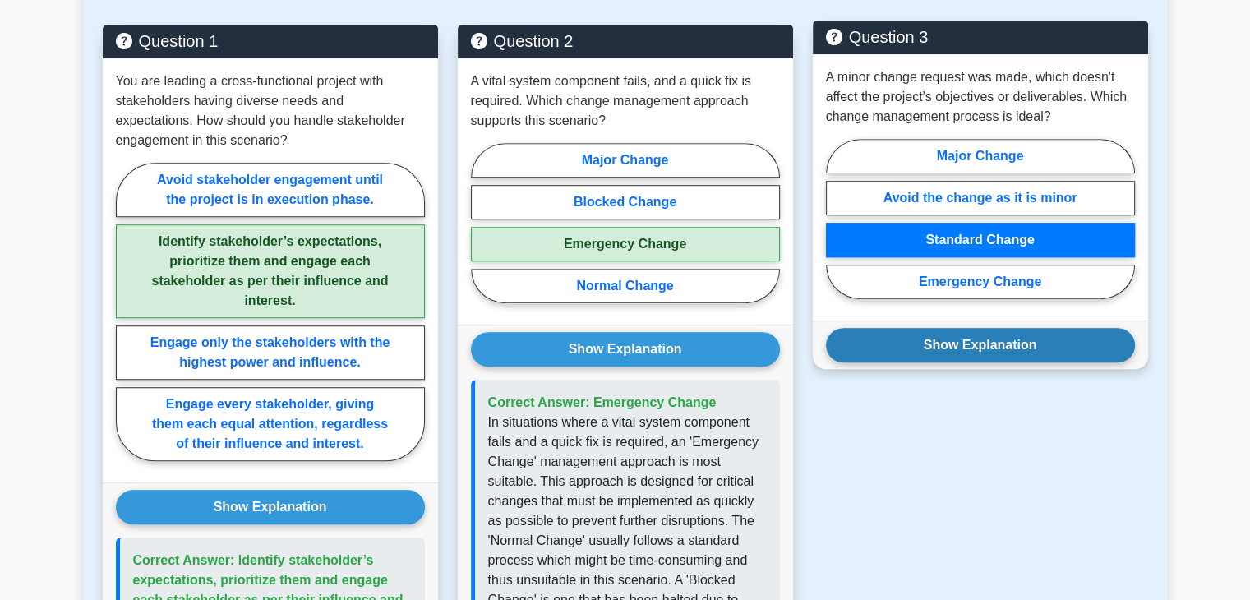
click at [1023, 328] on button "Show Explanation" at bounding box center [980, 345] width 309 height 35
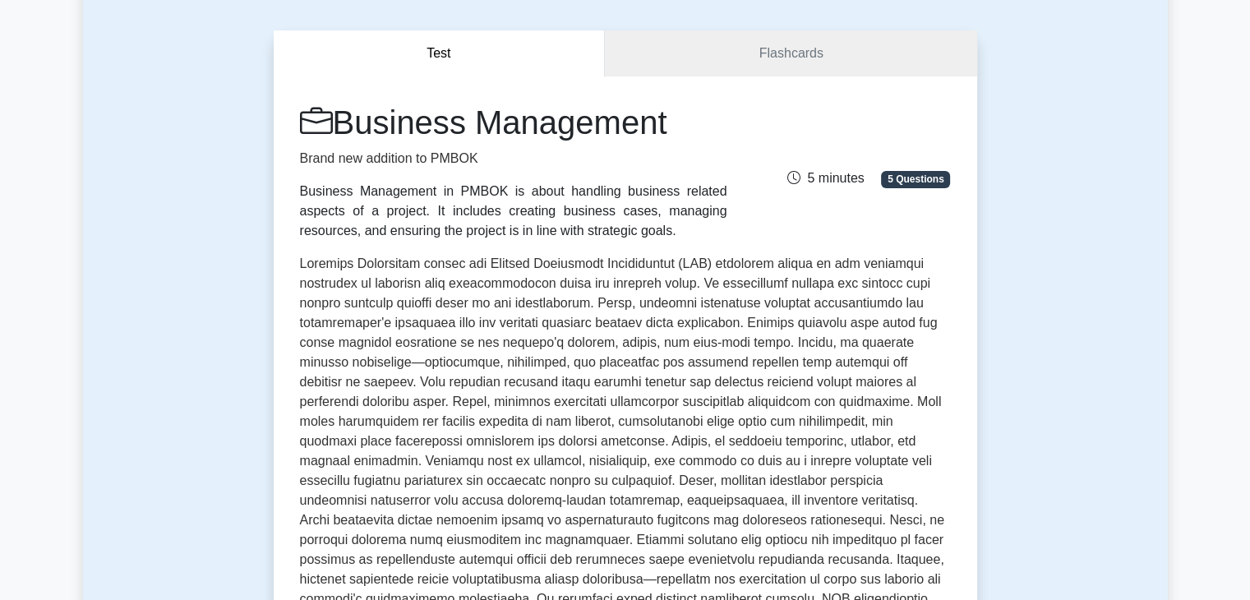
scroll to position [141, 0]
